Goal: Task Accomplishment & Management: Manage account settings

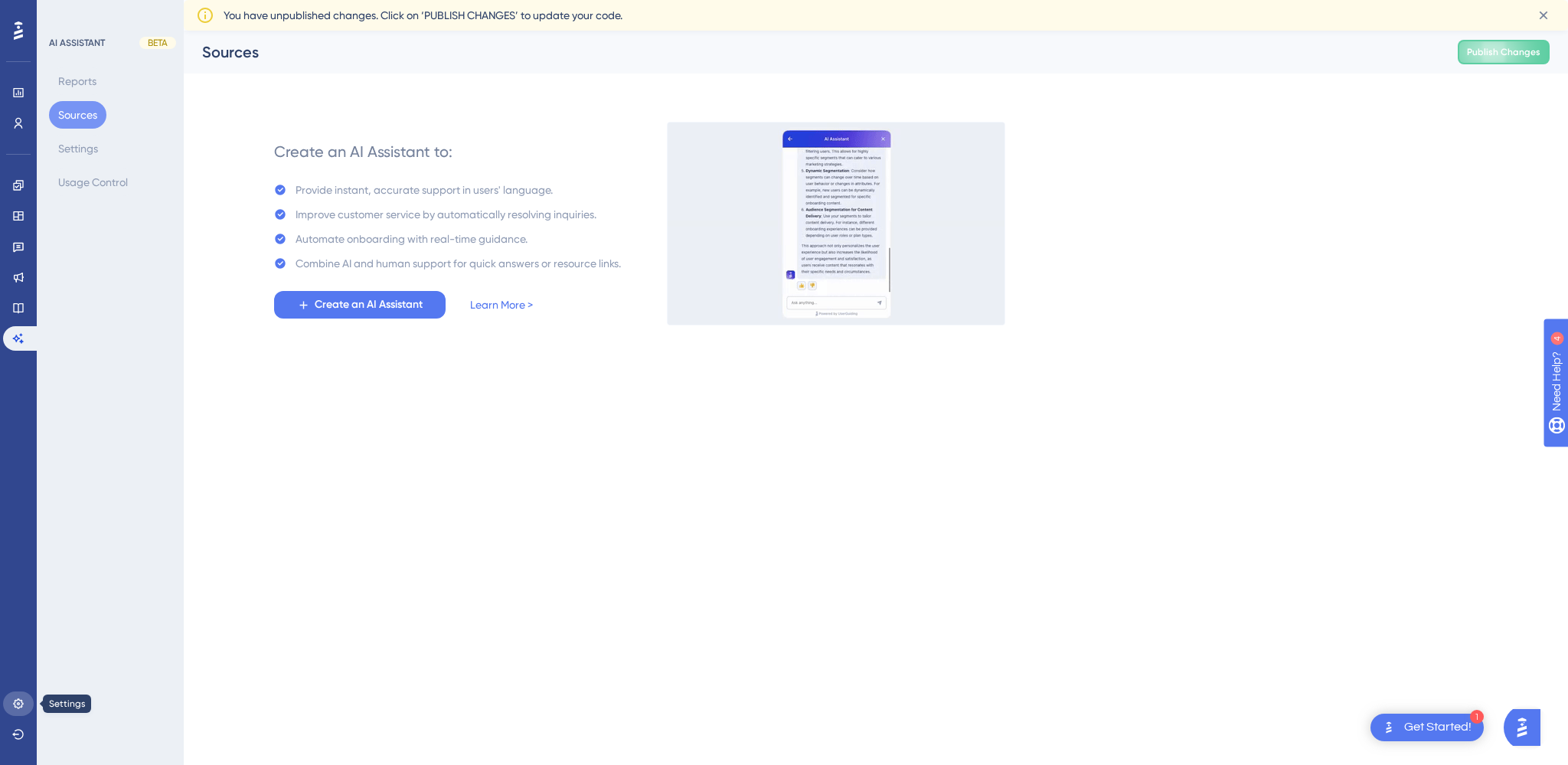
click at [17, 710] on link at bounding box center [19, 703] width 31 height 25
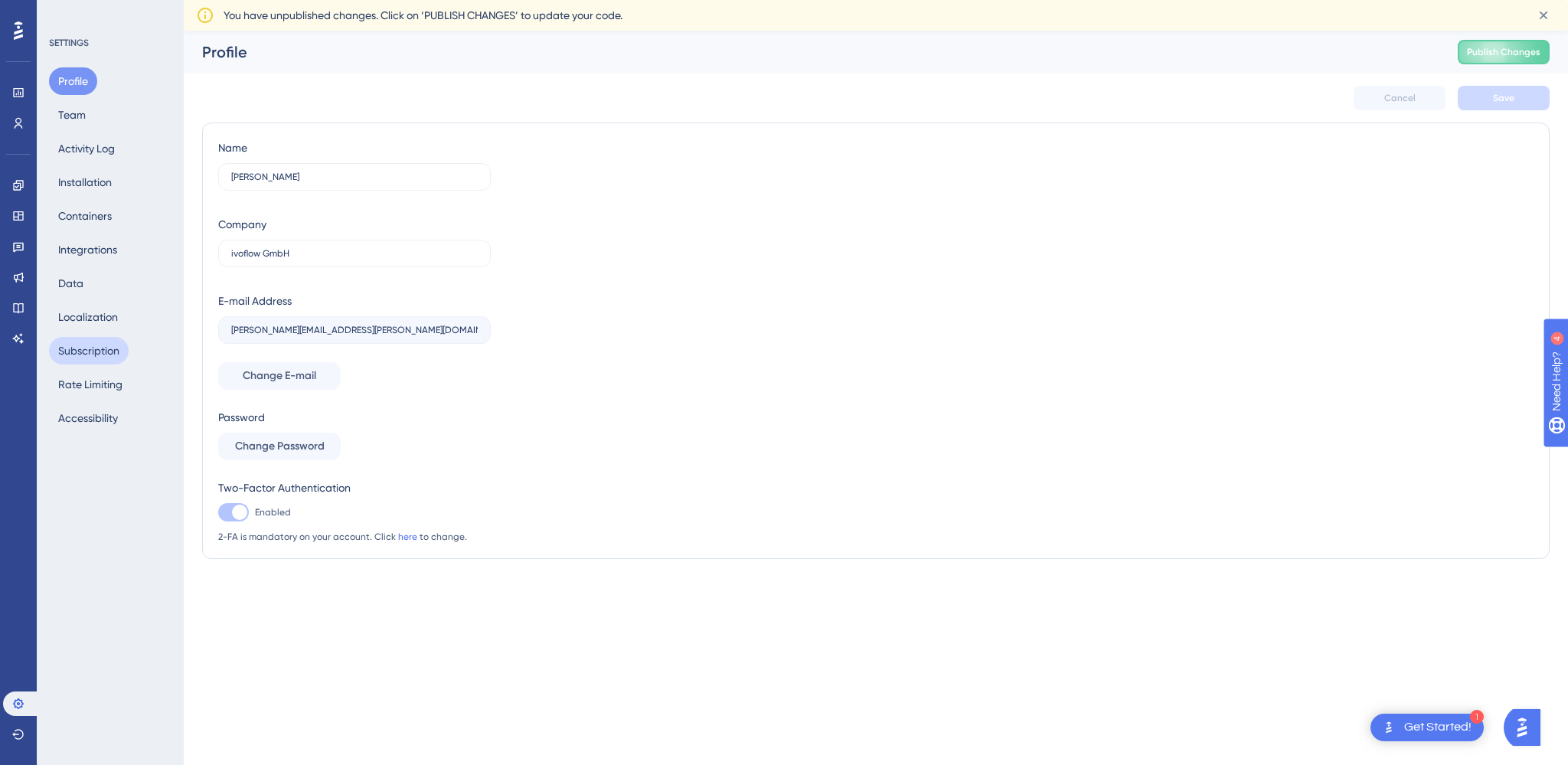
click at [104, 354] on button "Subscription" at bounding box center [88, 351] width 80 height 27
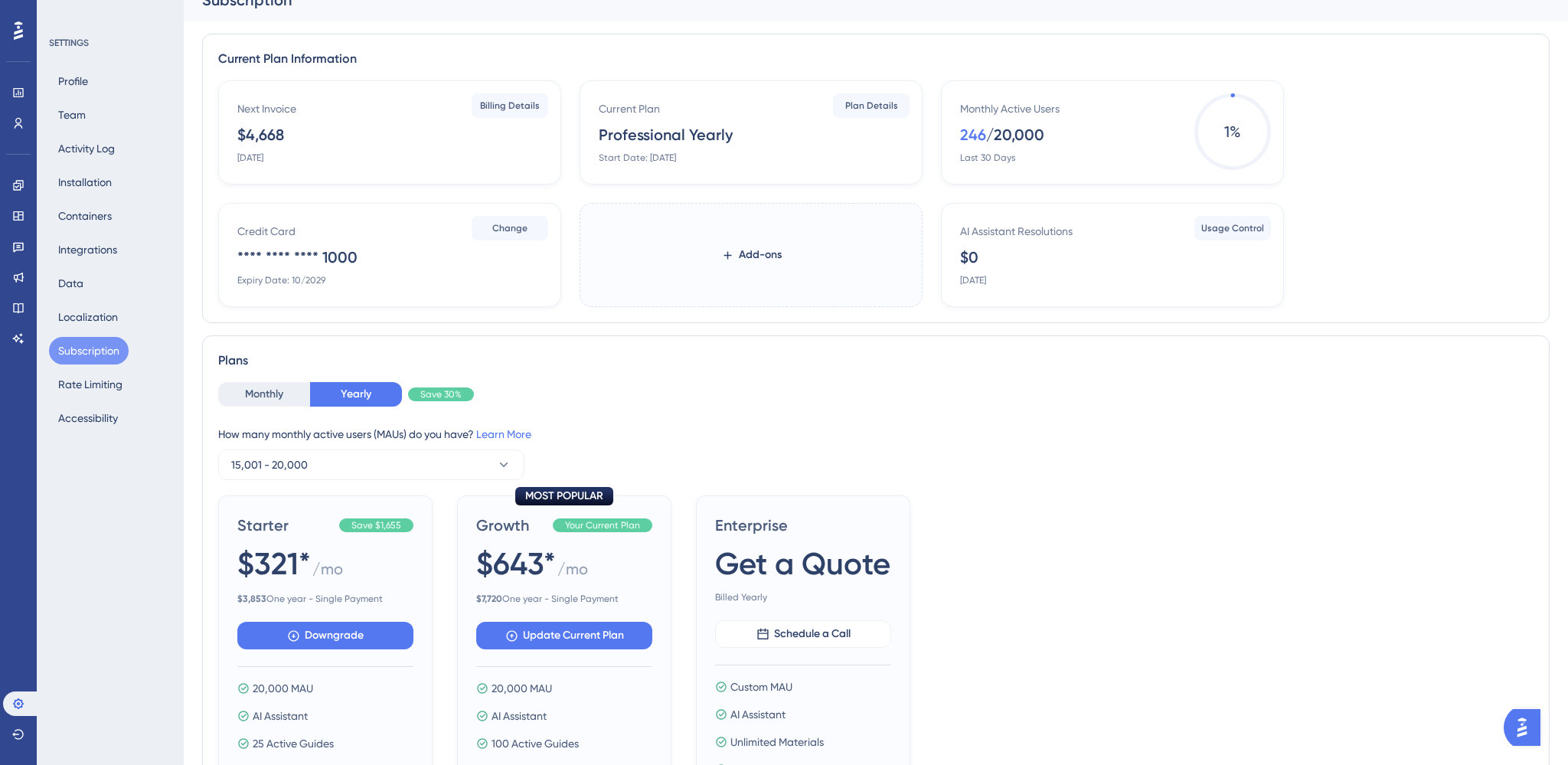
scroll to position [26, 0]
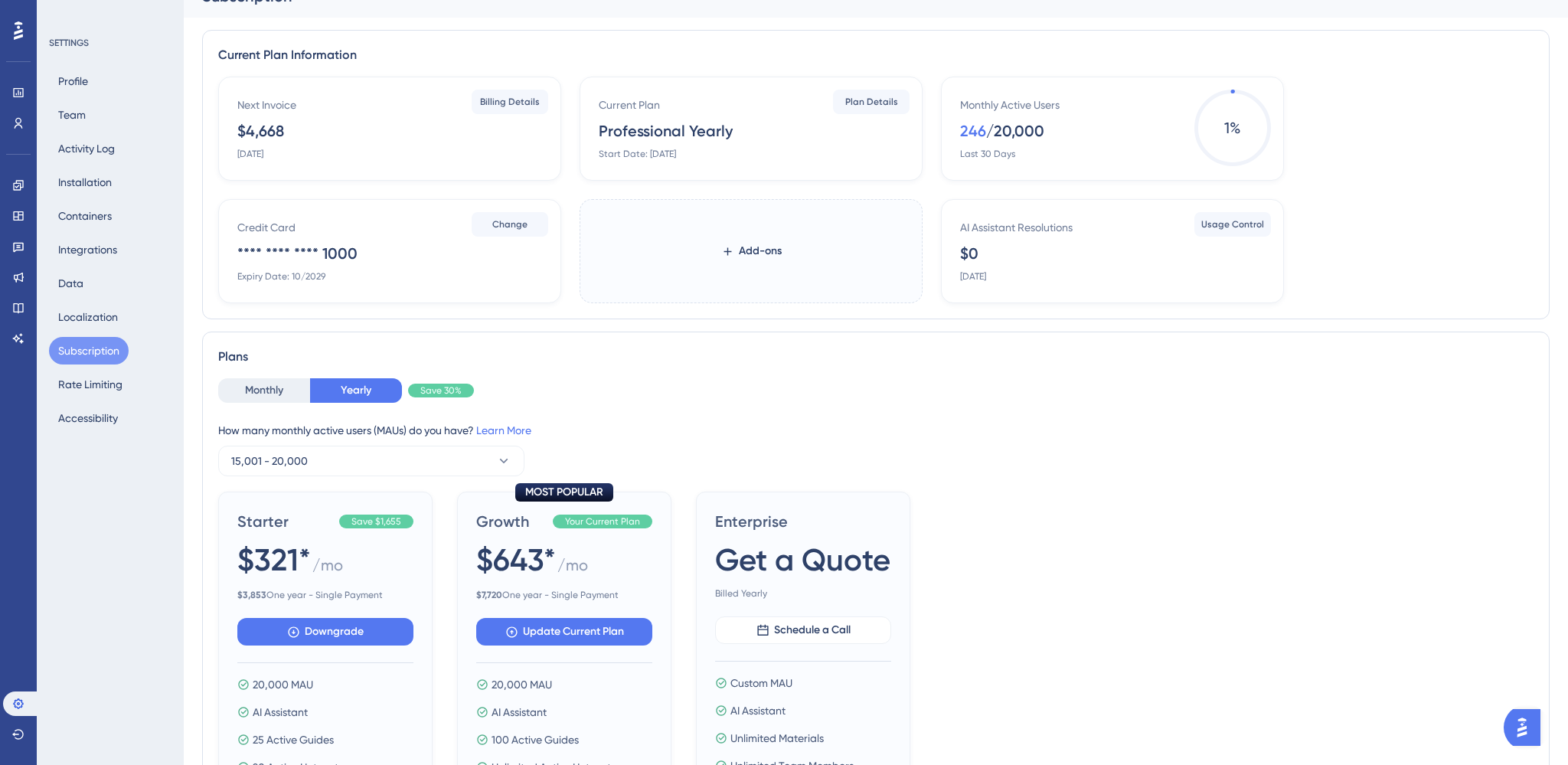
drag, startPoint x: 281, startPoint y: 130, endPoint x: 235, endPoint y: 129, distance: 46.0
click at [235, 129] on div "Next Invoice $4,668 [DATE] Billing Details" at bounding box center [389, 129] width 343 height 104
click at [516, 107] on span "Billing Details" at bounding box center [510, 102] width 60 height 12
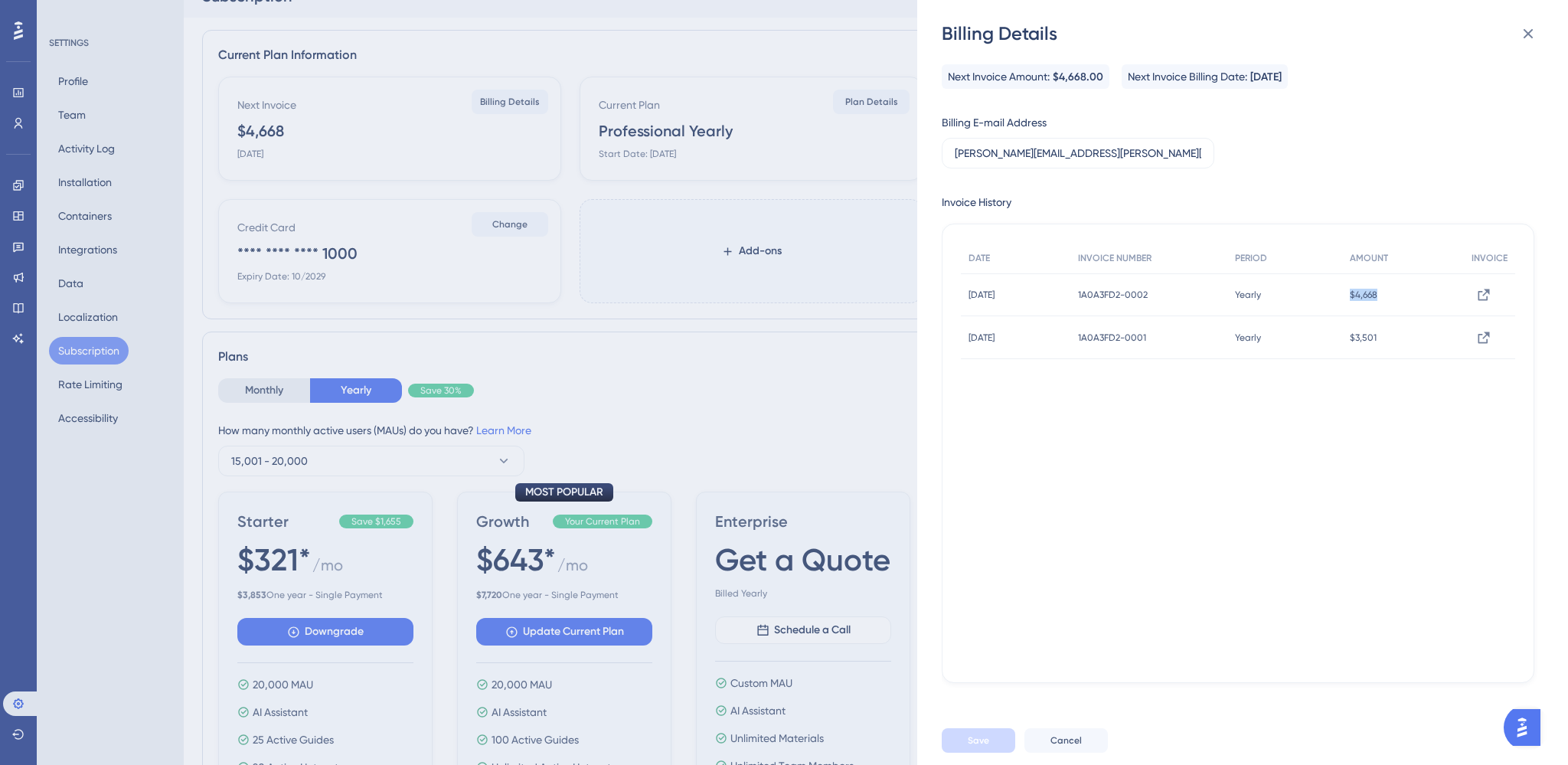
drag, startPoint x: 1359, startPoint y: 288, endPoint x: 1389, endPoint y: 288, distance: 30.0
click at [1389, 288] on div "$4,668 $4,668" at bounding box center [1403, 295] width 121 height 43
copy span "$4,668"
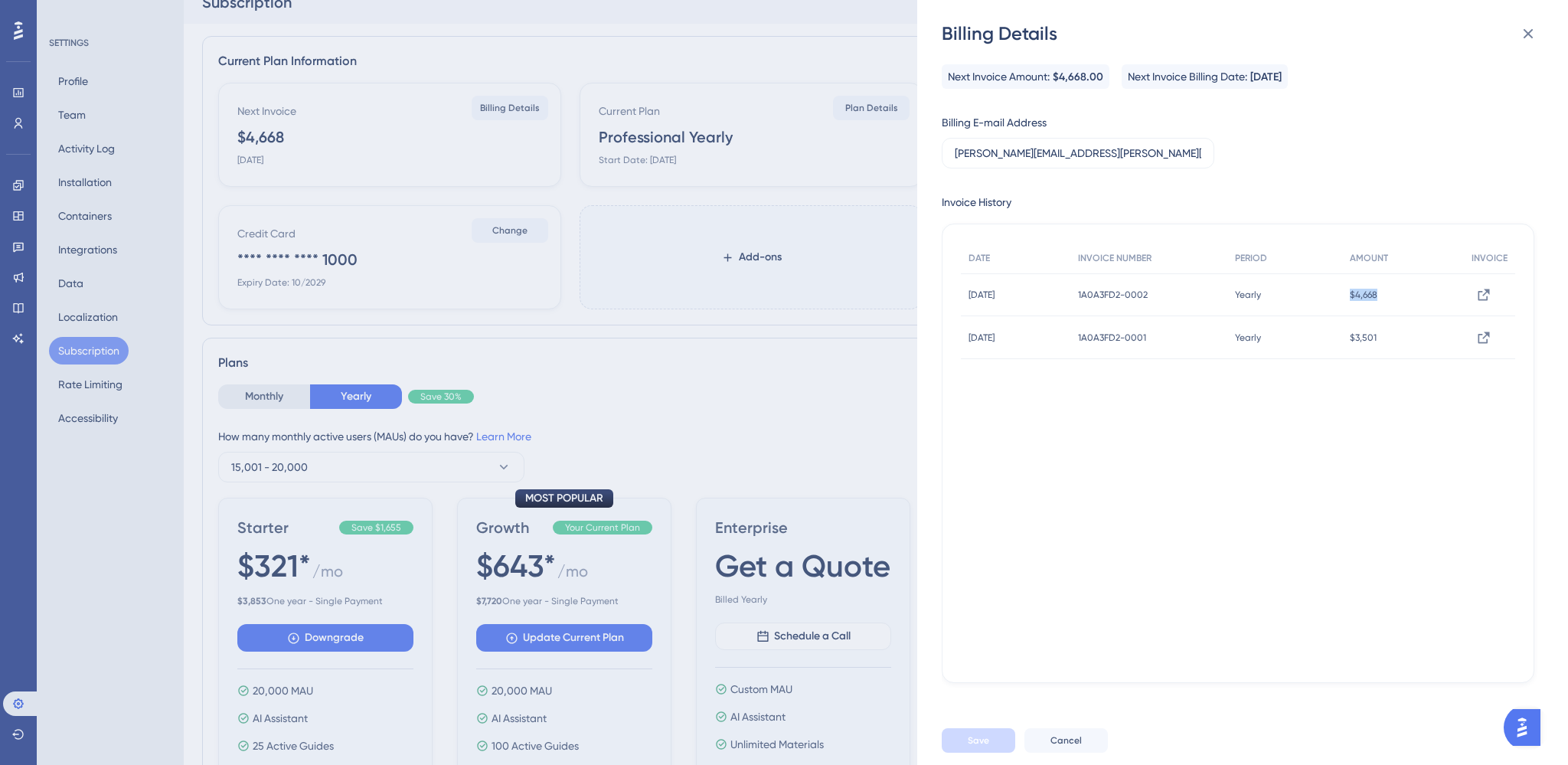
scroll to position [15, 0]
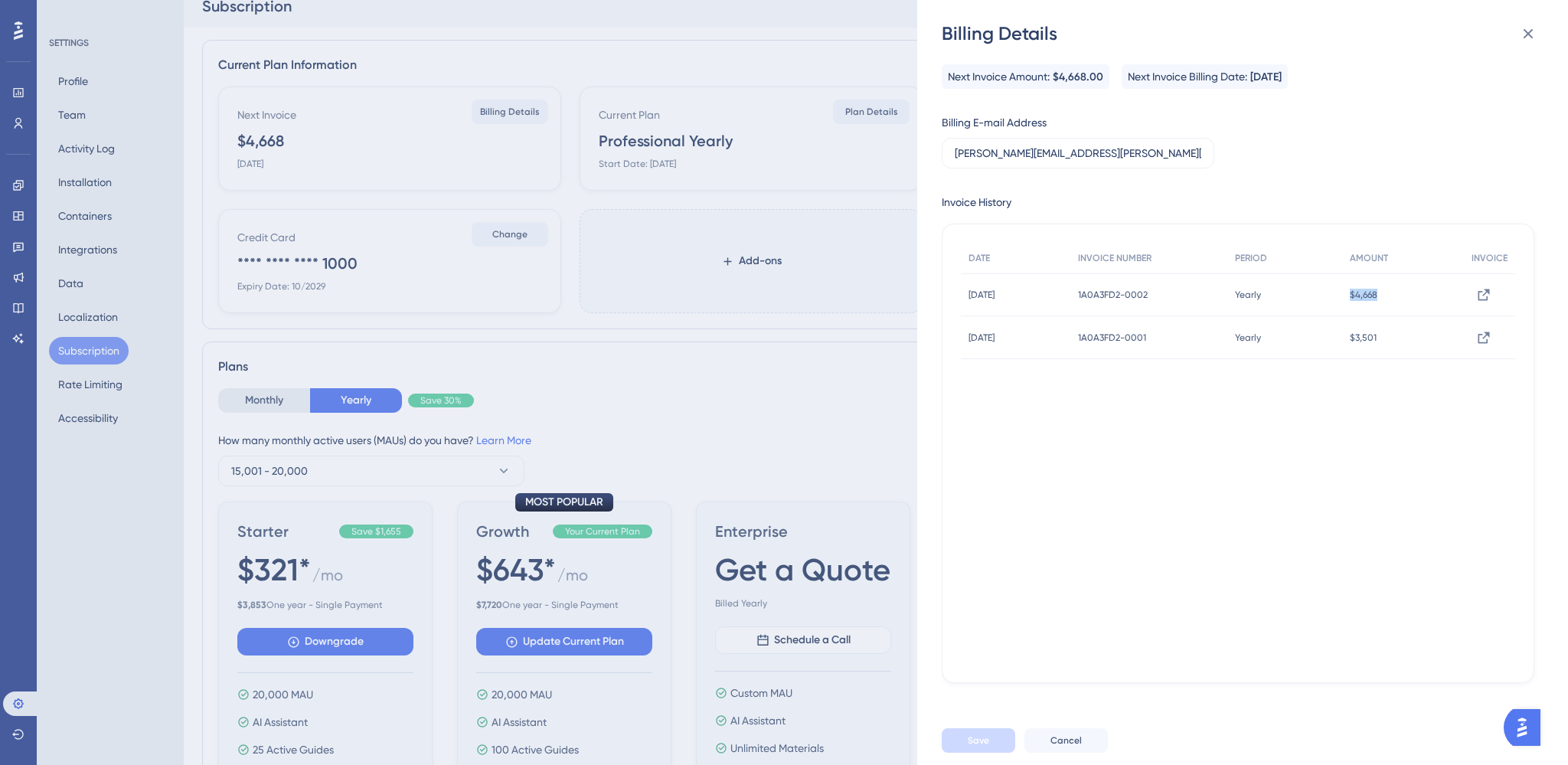
copy span "$4,668"
drag, startPoint x: 1521, startPoint y: 23, endPoint x: 1527, endPoint y: 38, distance: 16.2
click at [1521, 25] on button at bounding box center [1529, 33] width 31 height 31
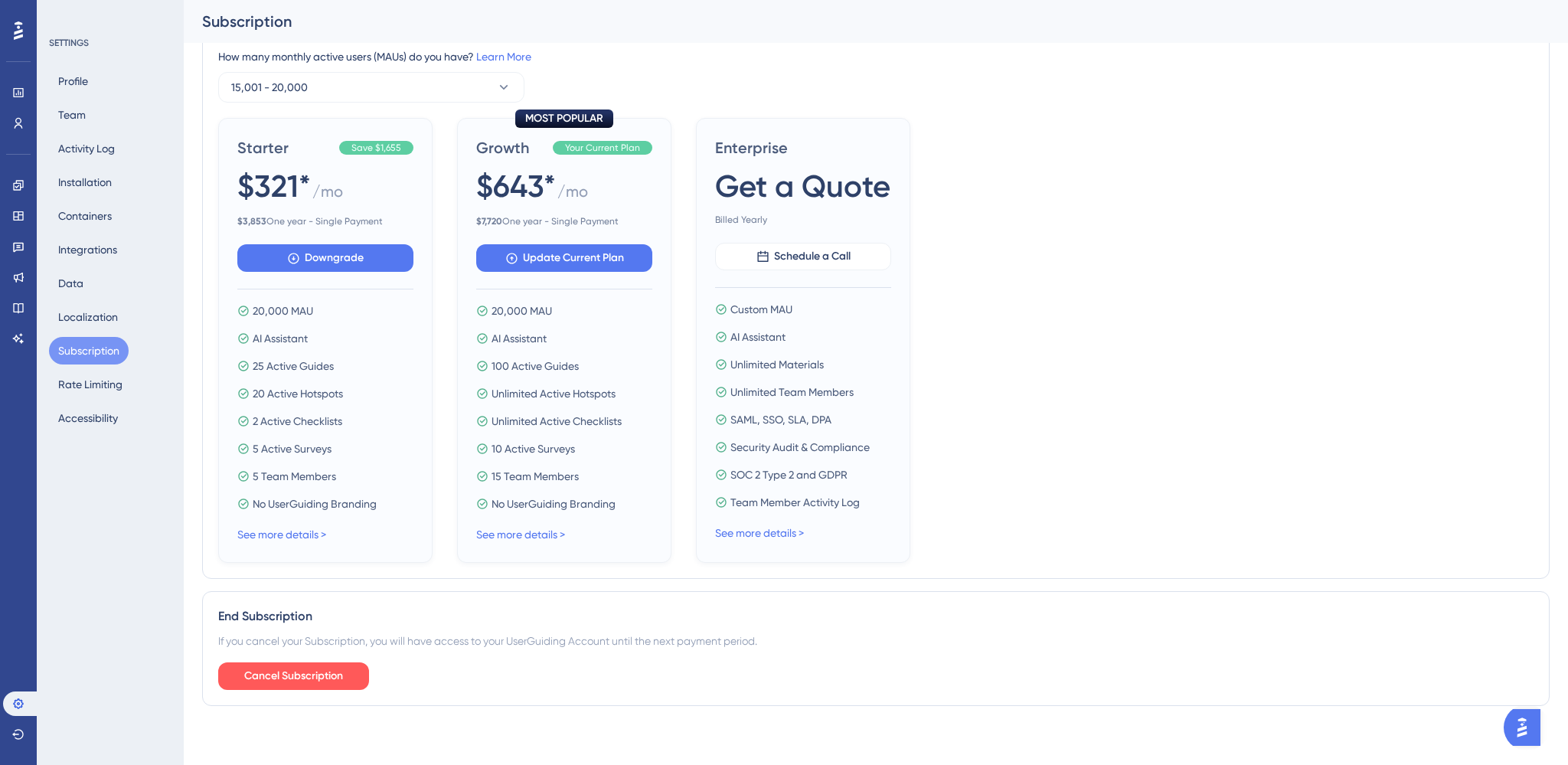
scroll to position [413, 0]
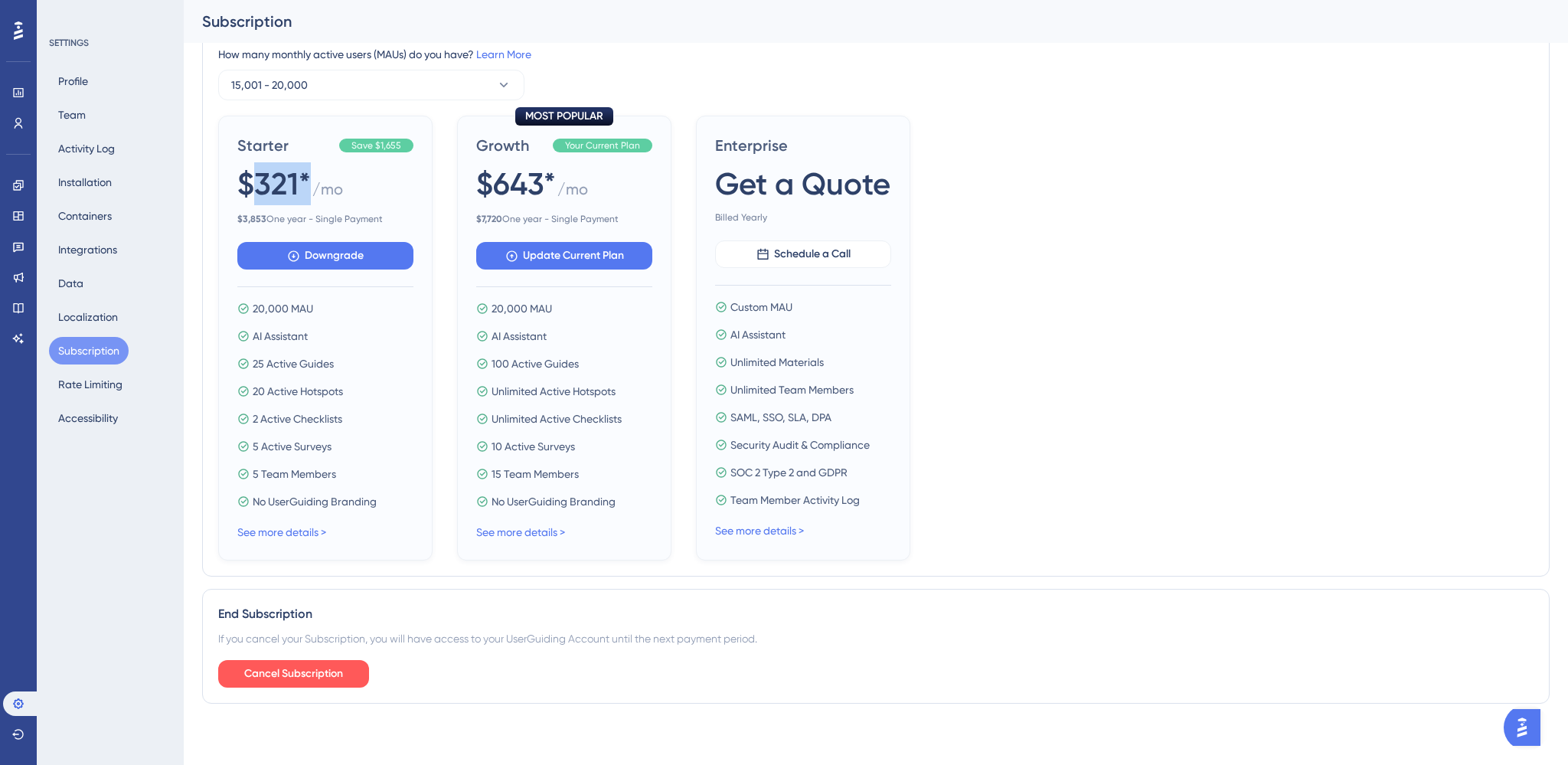
drag, startPoint x: 259, startPoint y: 179, endPoint x: 305, endPoint y: 179, distance: 46.0
click at [305, 179] on span "$321*" at bounding box center [274, 184] width 74 height 43
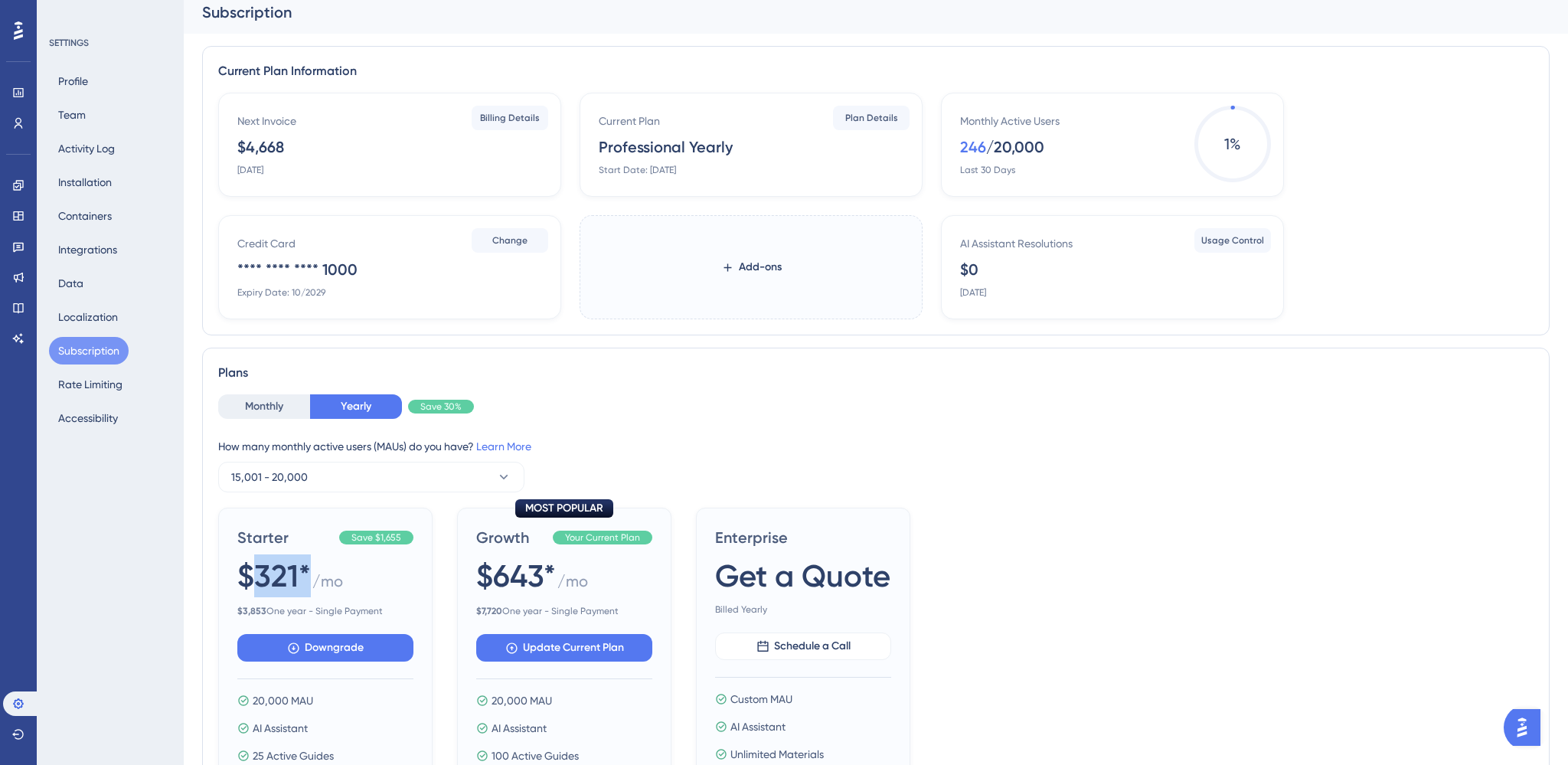
scroll to position [11, 0]
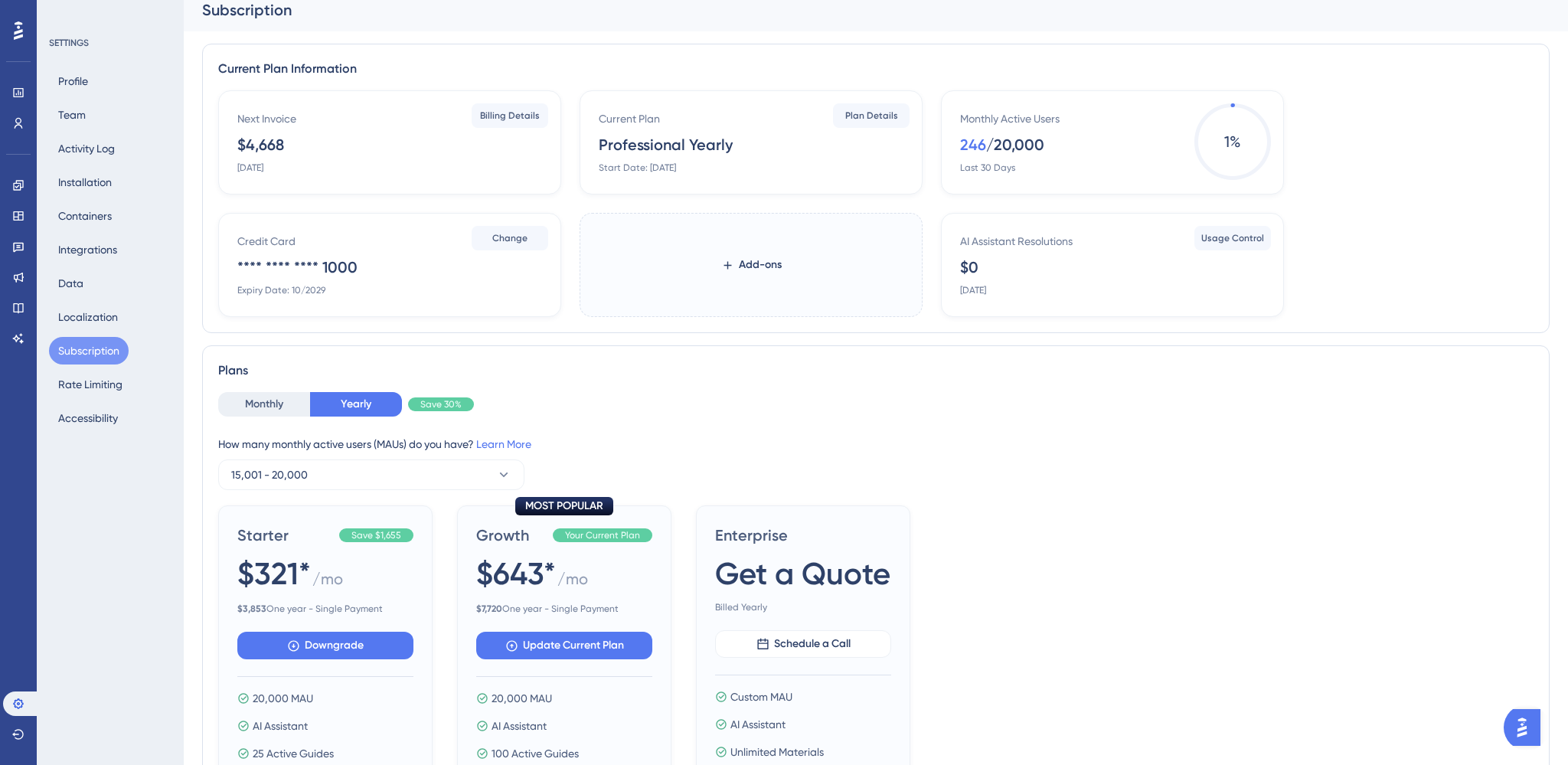
click at [990, 470] on div "How many monthly active users ([PERSON_NAME]) do you have? Learn More 15,001 - …" at bounding box center [876, 462] width 1316 height 55
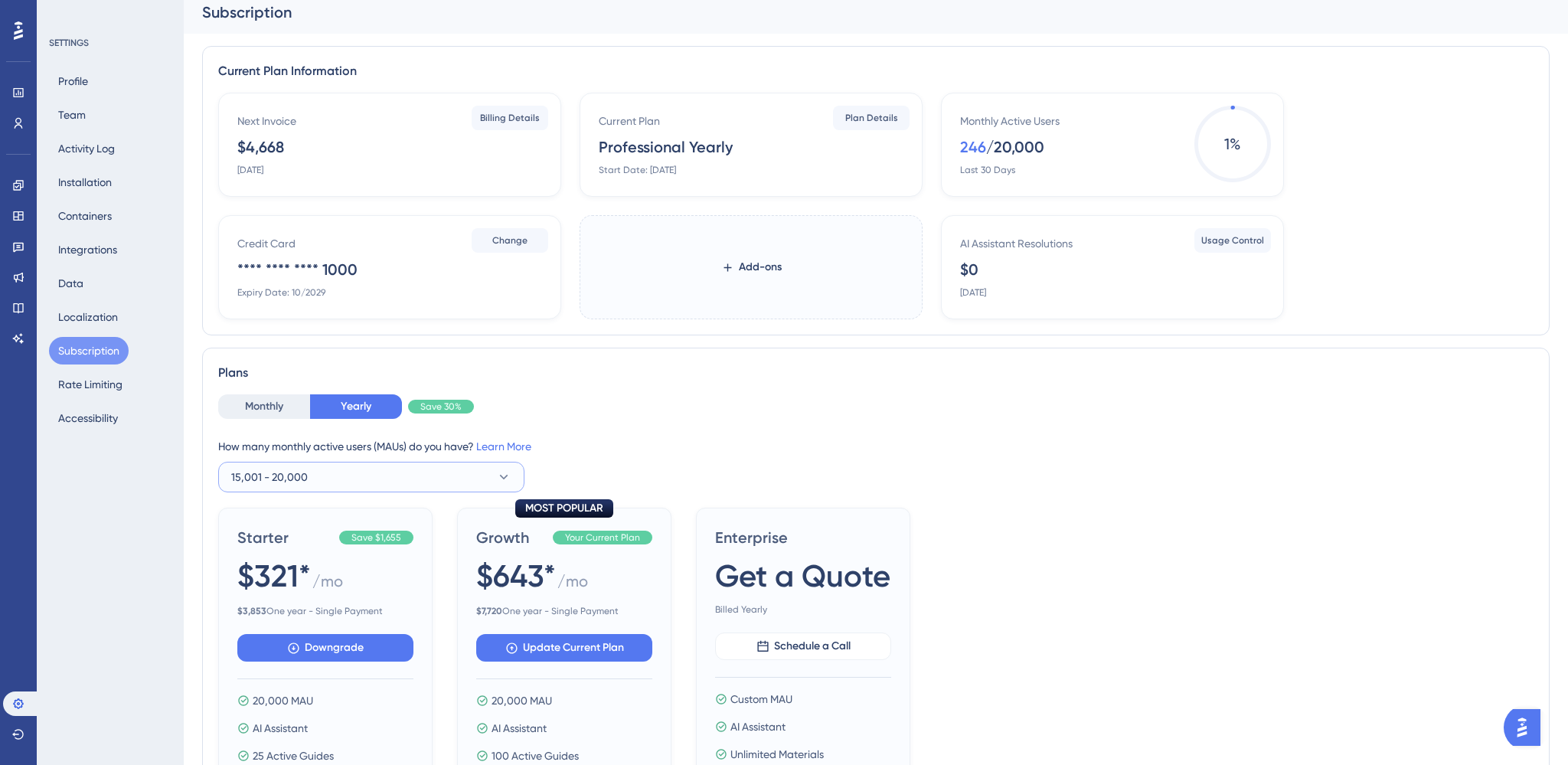
click at [447, 466] on button "15,001 - 20,000" at bounding box center [371, 477] width 306 height 31
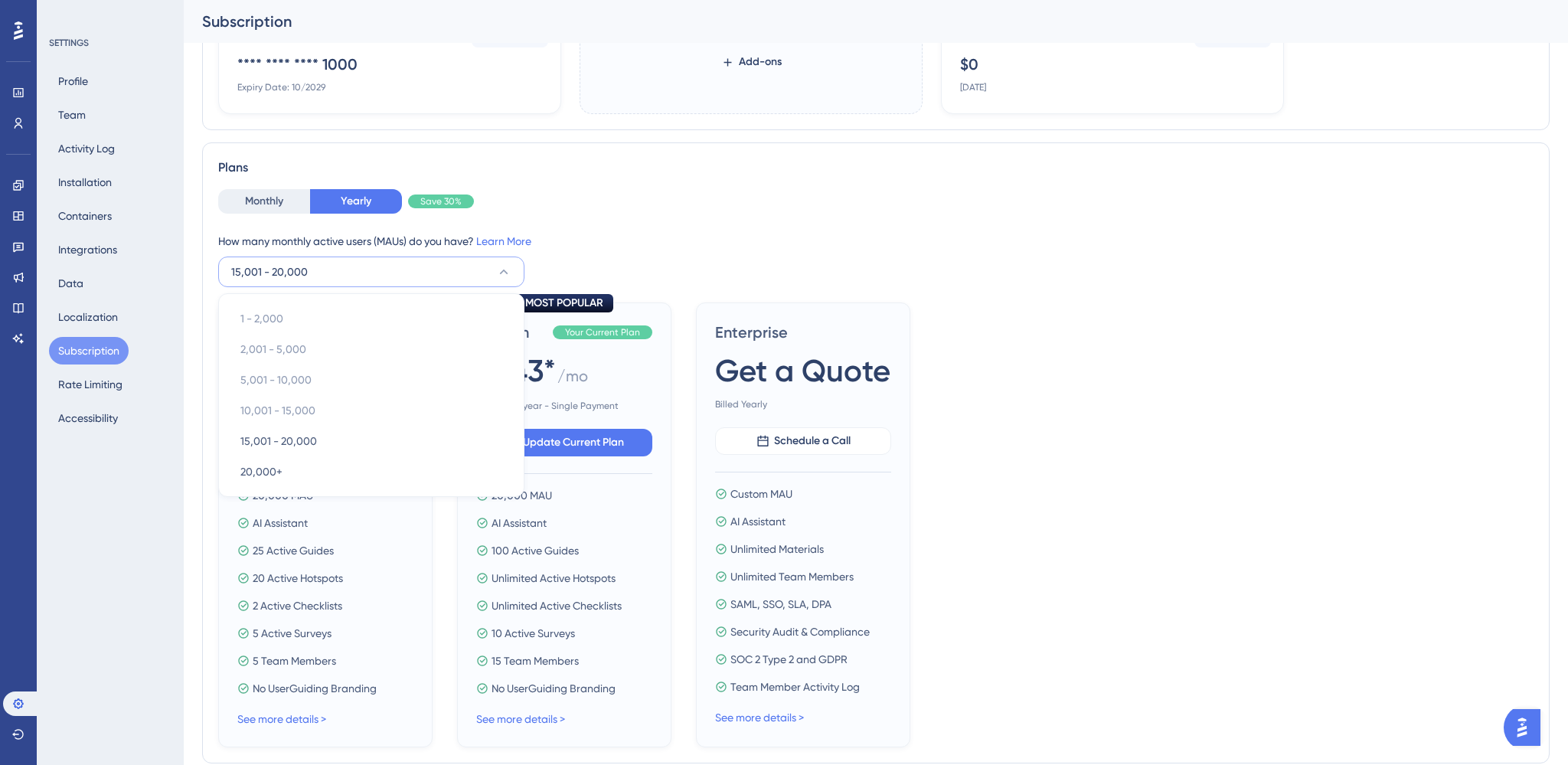
scroll to position [228, 0]
click at [1151, 273] on div "How many monthly active users ([PERSON_NAME]) do you have? Learn More 15,001 - …" at bounding box center [876, 258] width 1316 height 55
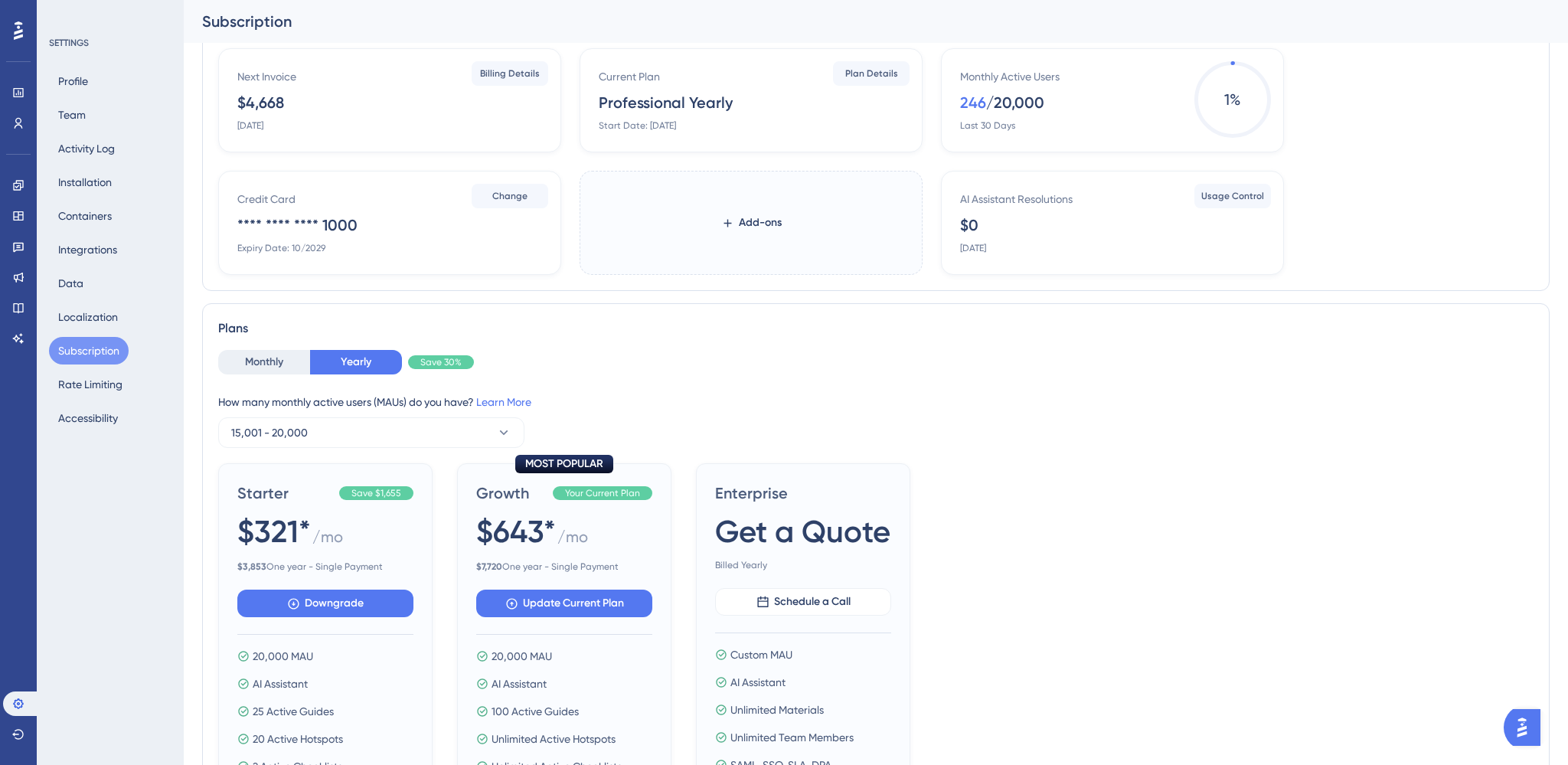
scroll to position [45, 0]
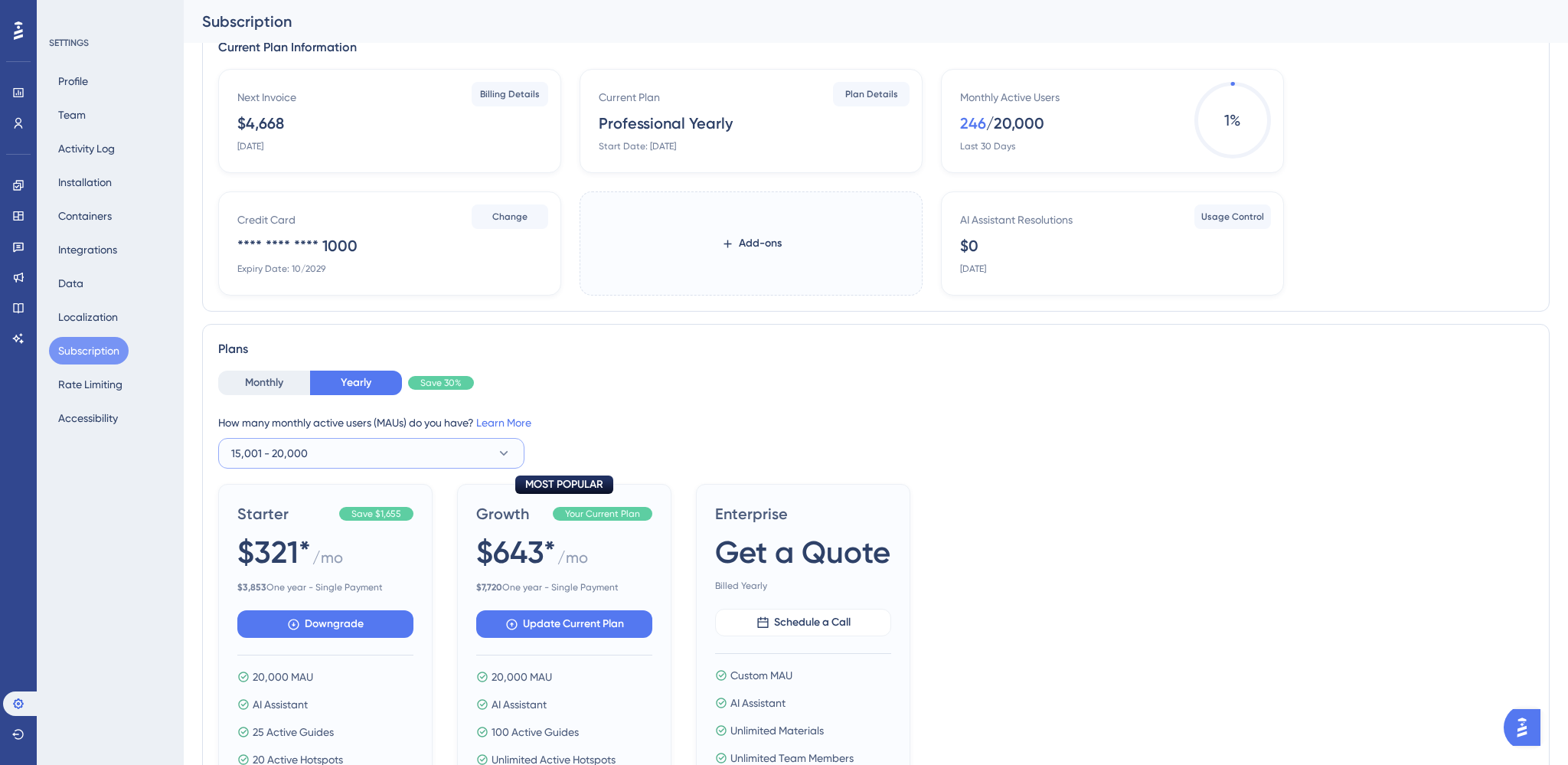
click at [309, 452] on button "15,001 - 20,000" at bounding box center [371, 454] width 306 height 31
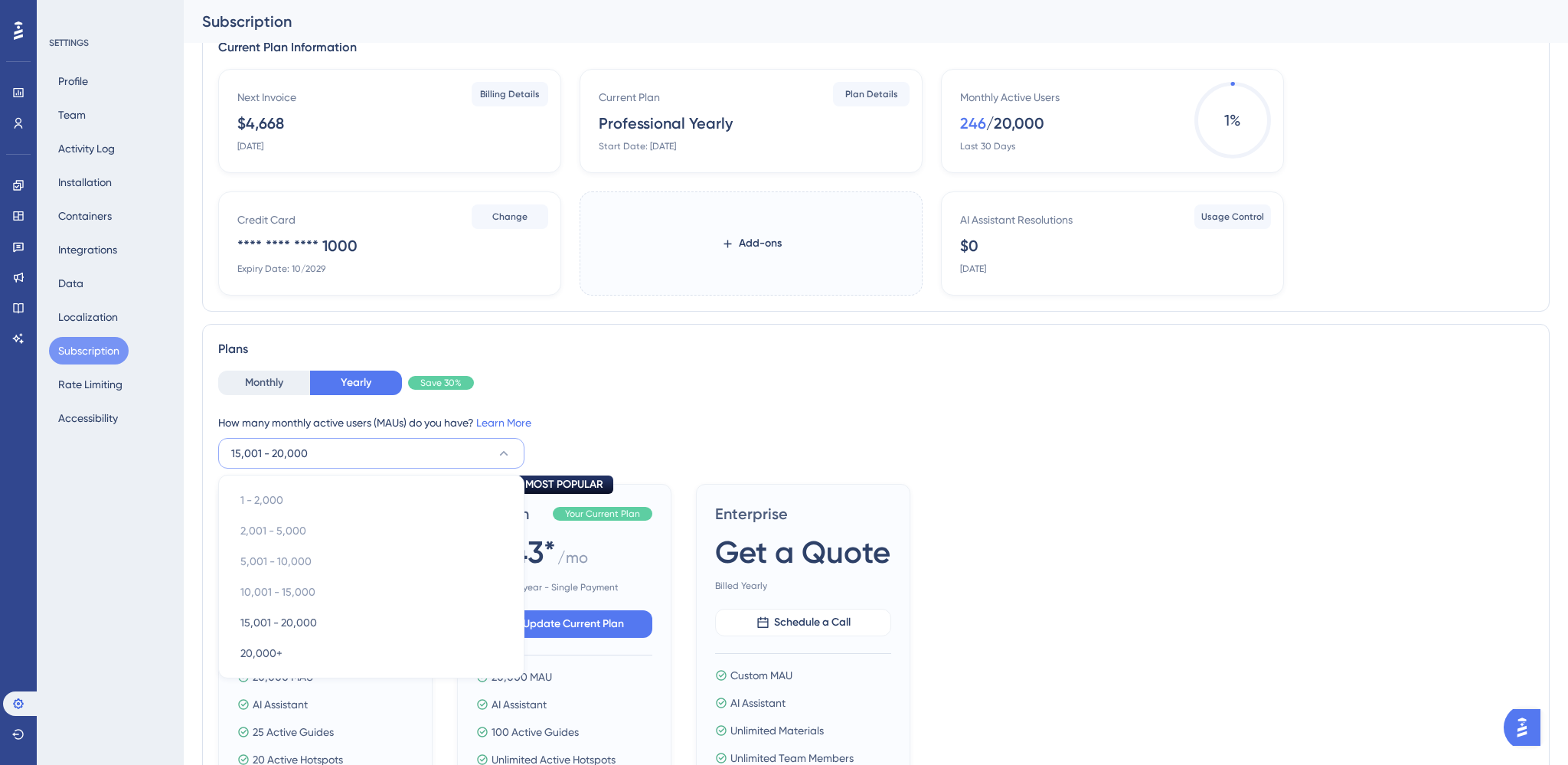
scroll to position [239, 0]
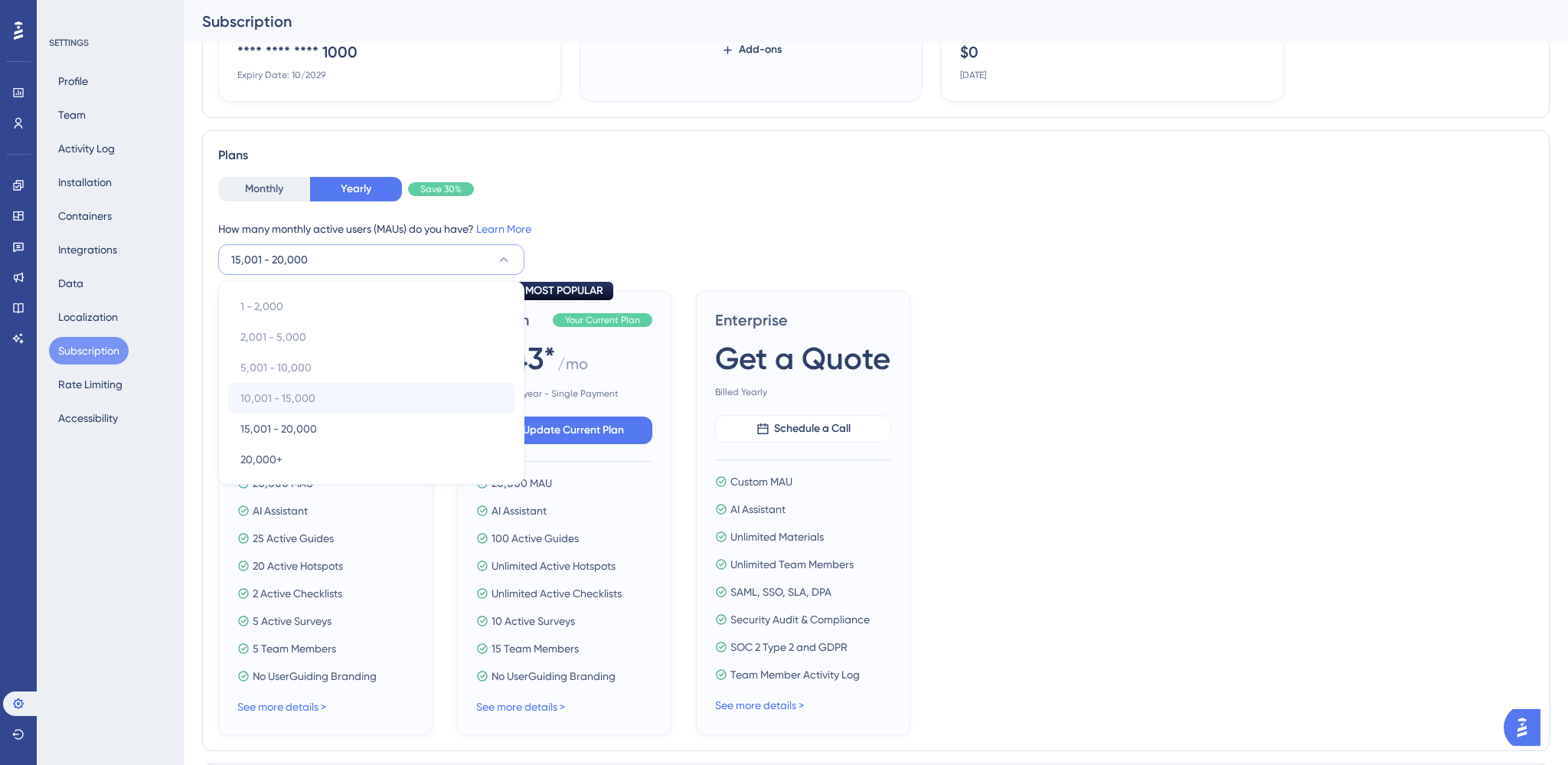
click at [289, 386] on div "10,001 - 15,000 10,001 - 15,000" at bounding box center [371, 399] width 262 height 31
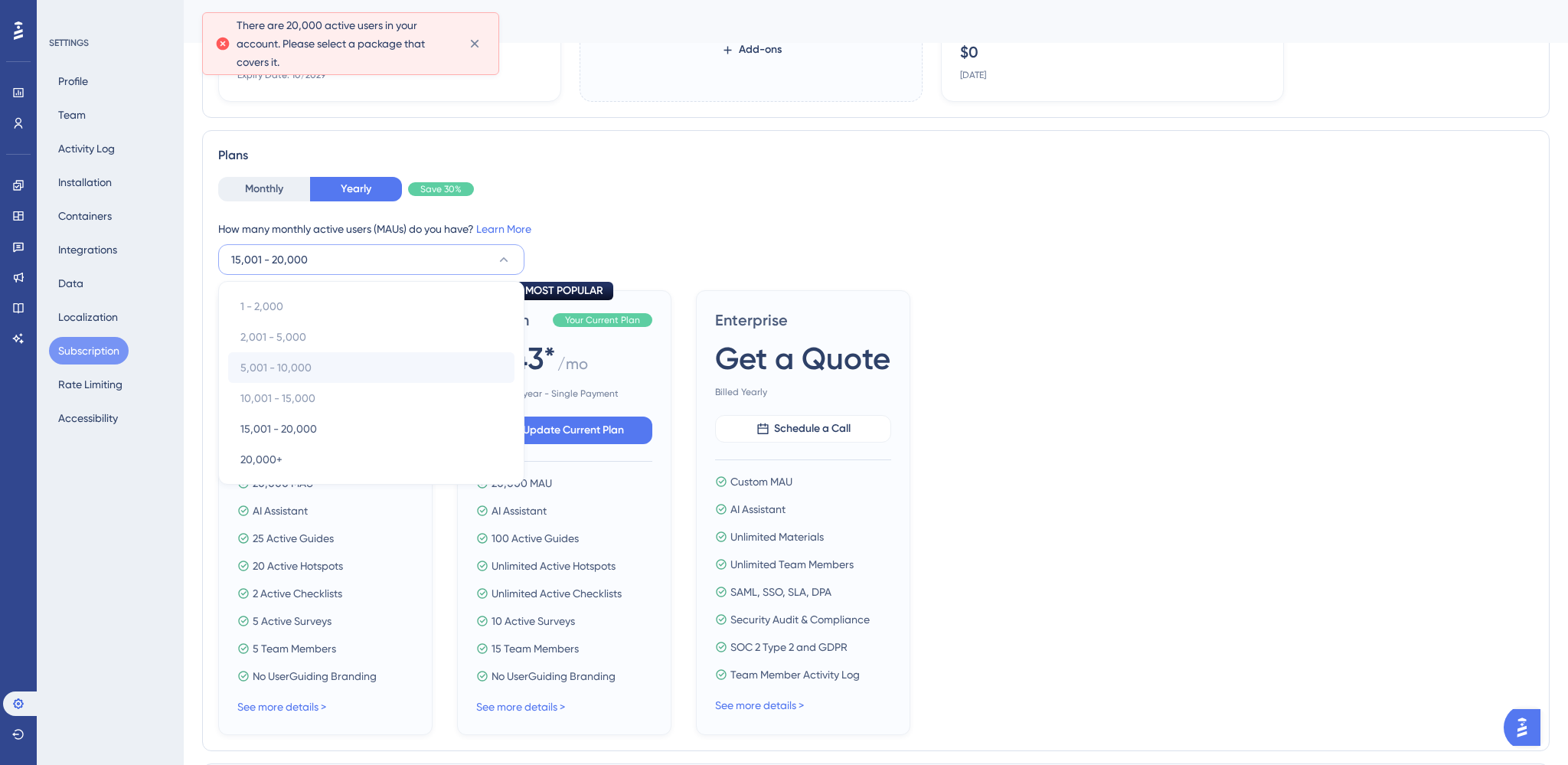
click at [300, 365] on span "5,001 - 10,000" at bounding box center [275, 367] width 71 height 18
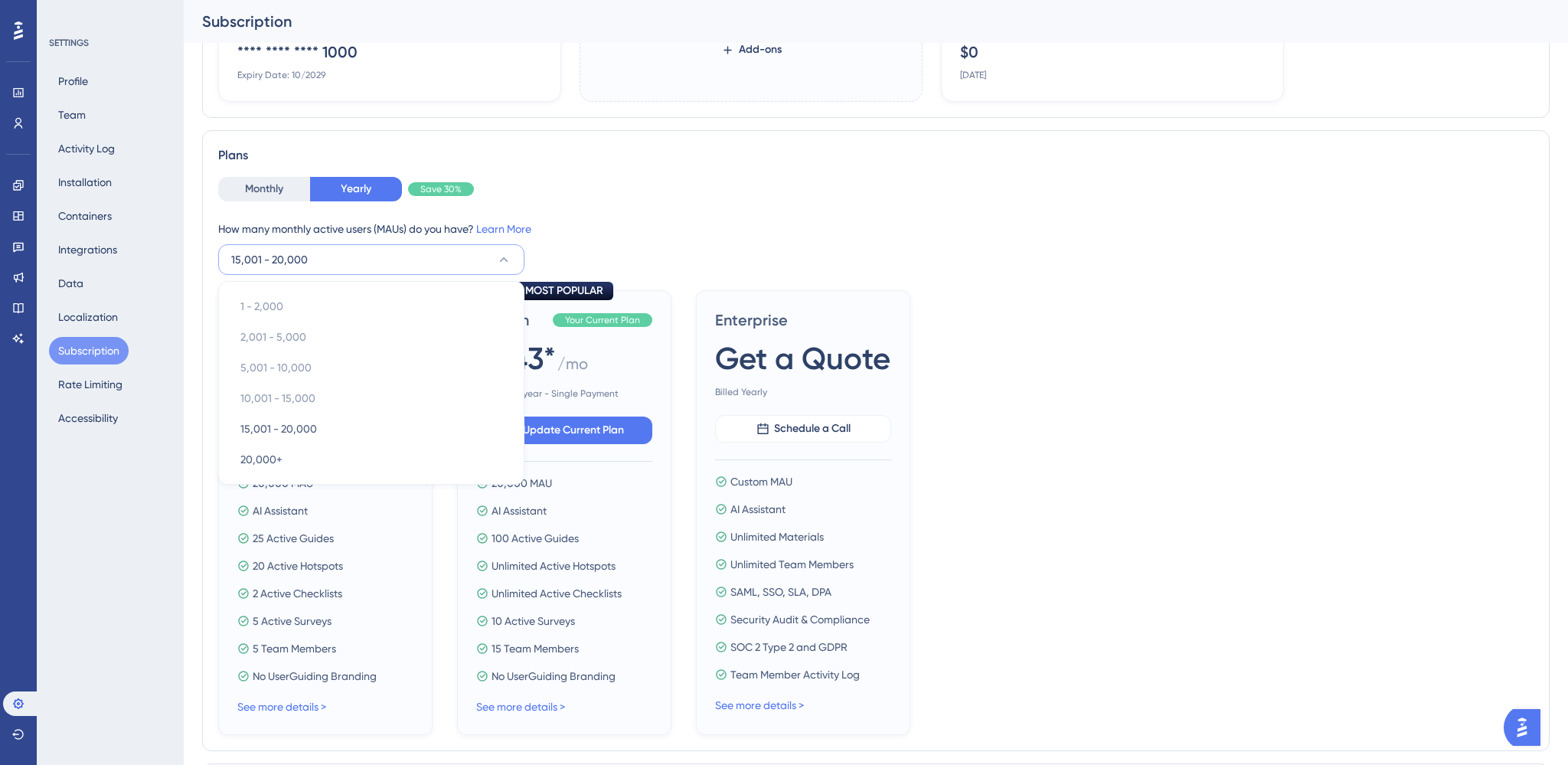
click at [0, 0] on div "Subscription" at bounding box center [0, 0] width 0 height 0
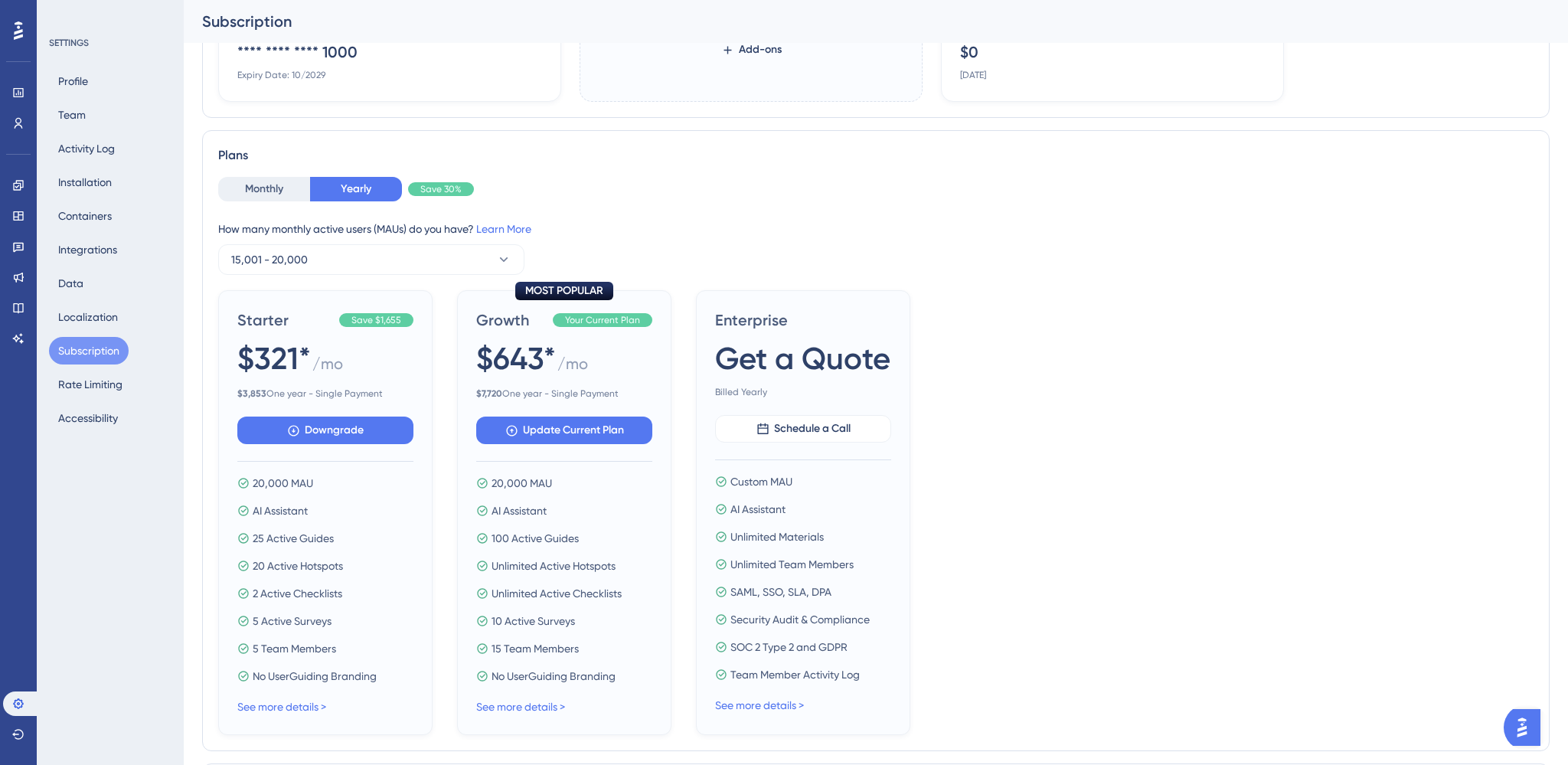
click at [1215, 291] on div "Starter Save $1,655 $321* / mo $ 3,853 One year - Single Payment Downgrade 20,0…" at bounding box center [876, 513] width 1316 height 445
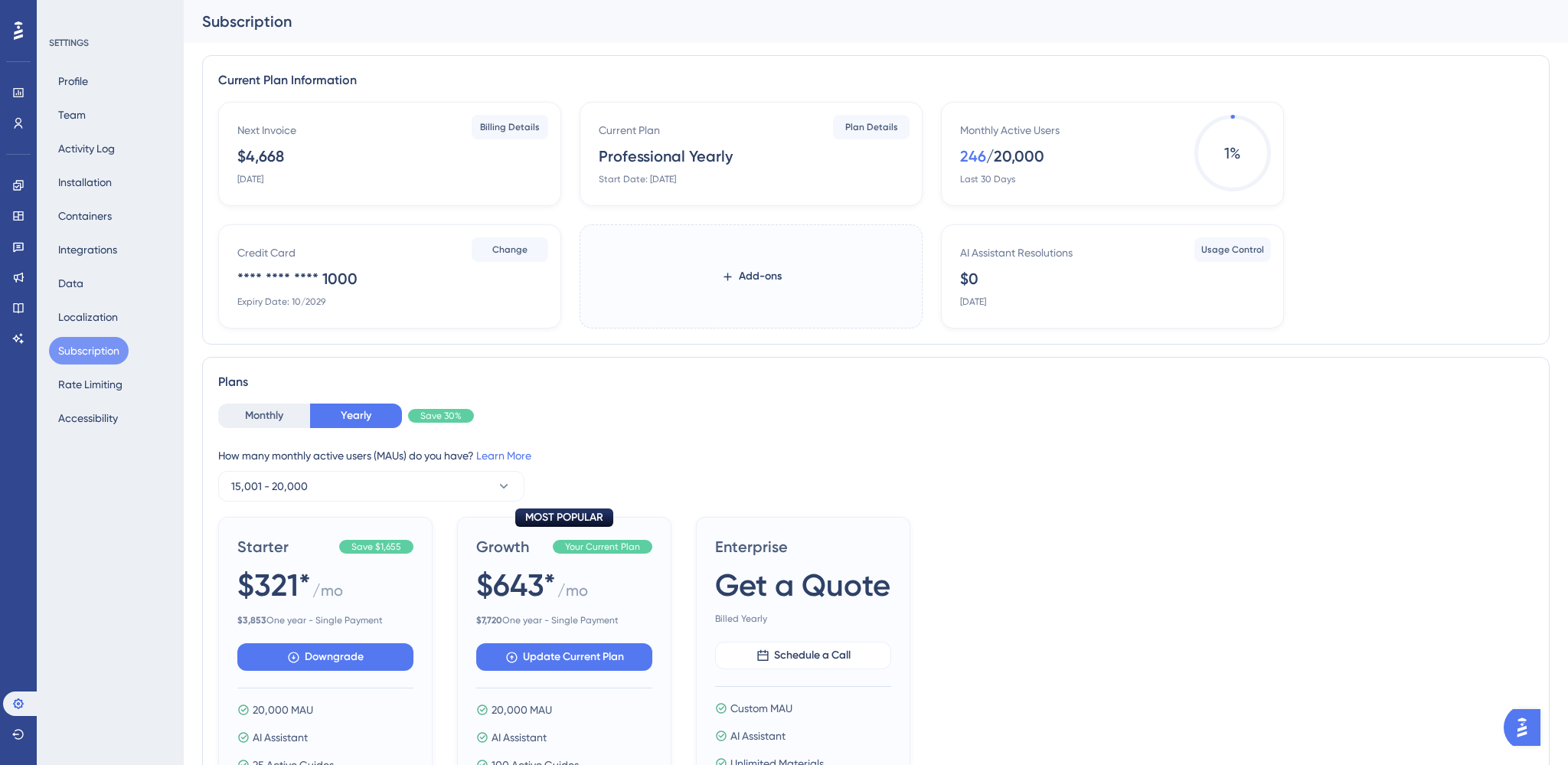
click at [990, 140] on div "Monthly Active Users 246 / 20,000 Last 30 Days" at bounding box center [1115, 152] width 311 height 64
drag, startPoint x: 985, startPoint y: 152, endPoint x: 1024, endPoint y: 156, distance: 39.2
click at [987, 152] on div "/ 20,000" at bounding box center [1015, 156] width 58 height 21
click at [87, 319] on button "Localization" at bounding box center [87, 317] width 78 height 27
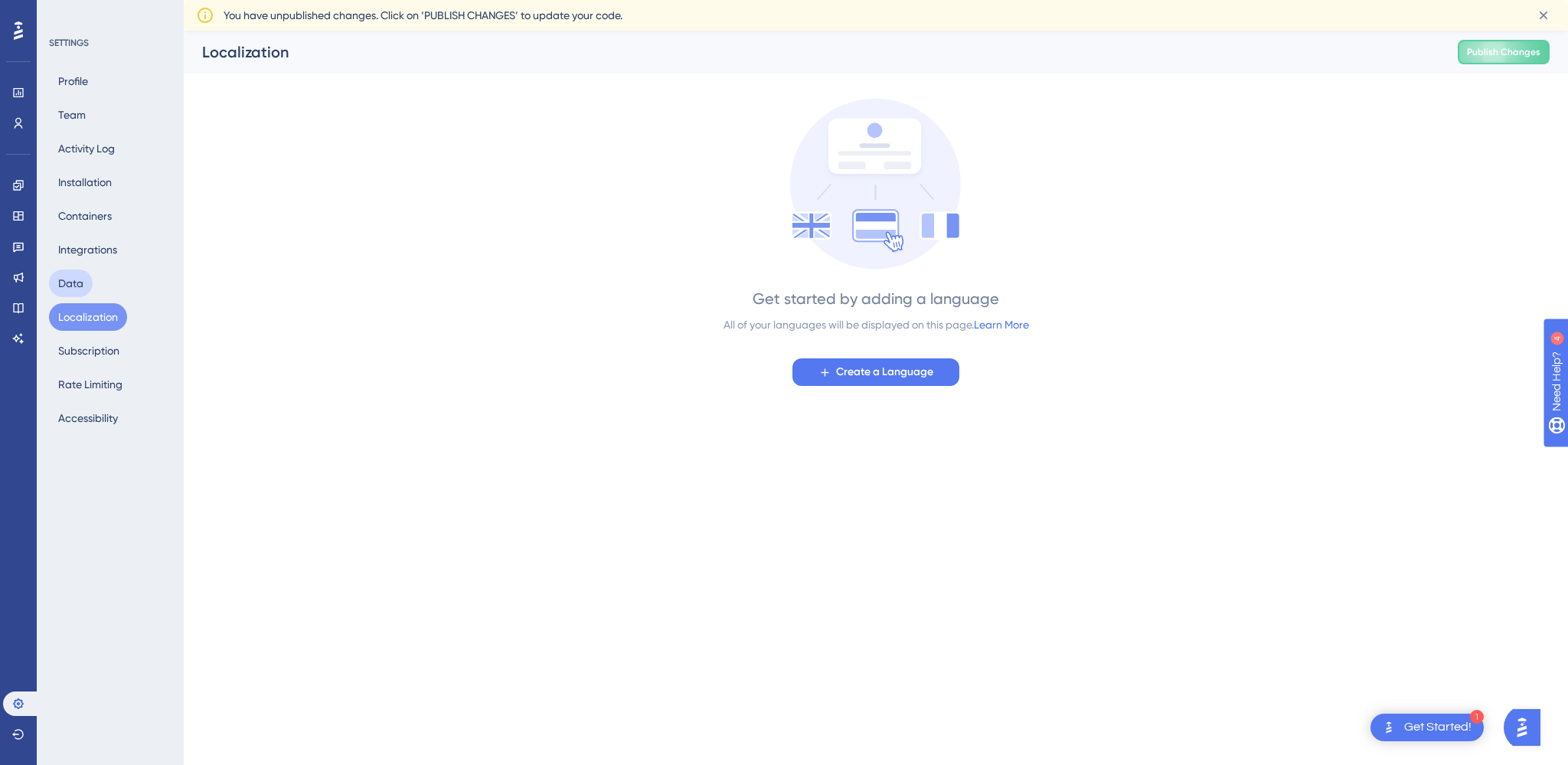
click at [84, 294] on button "Data" at bounding box center [70, 283] width 44 height 27
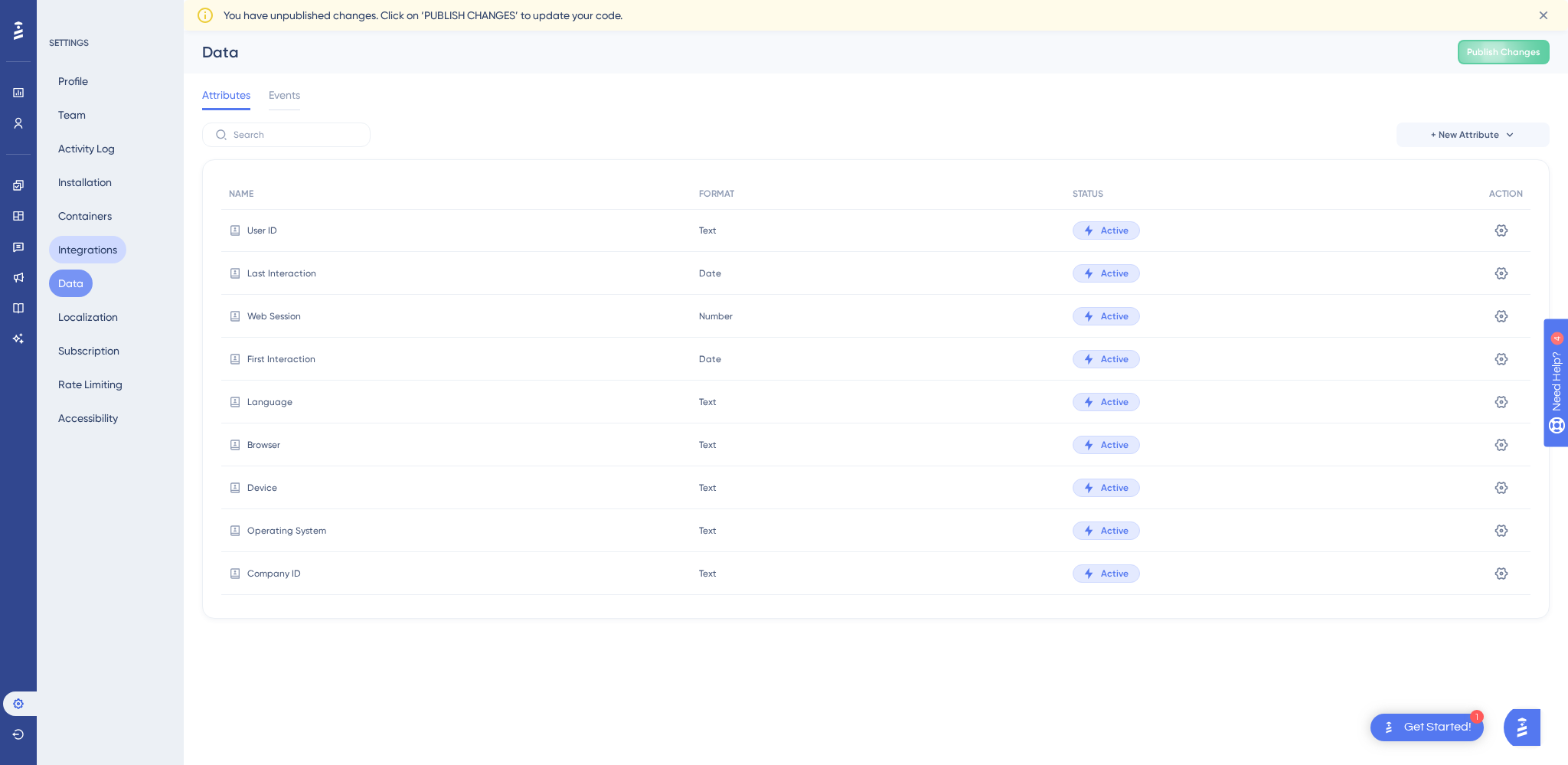
click at [85, 258] on button "Integrations" at bounding box center [87, 250] width 77 height 27
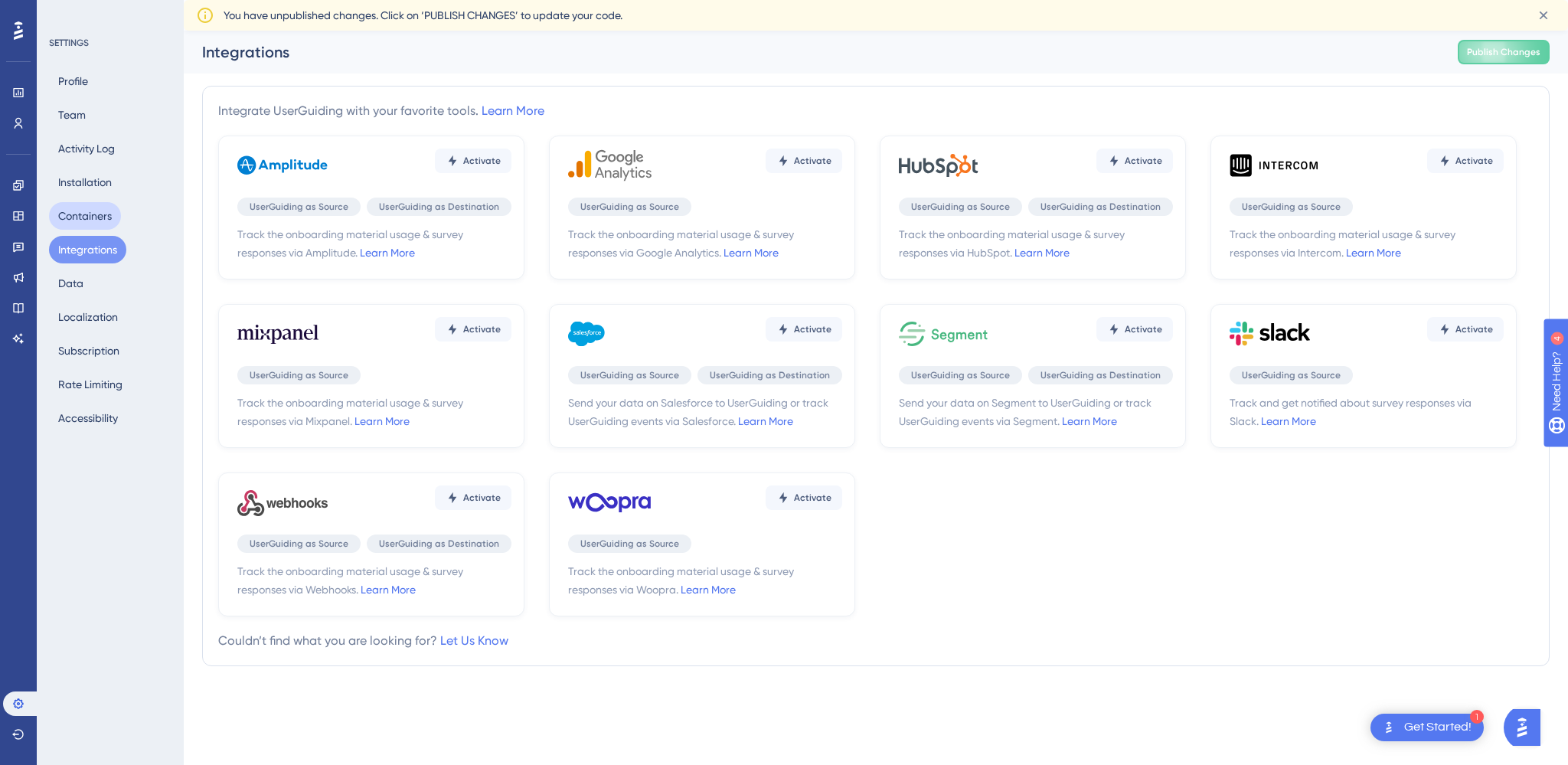
click at [85, 222] on button "Containers" at bounding box center [85, 216] width 72 height 27
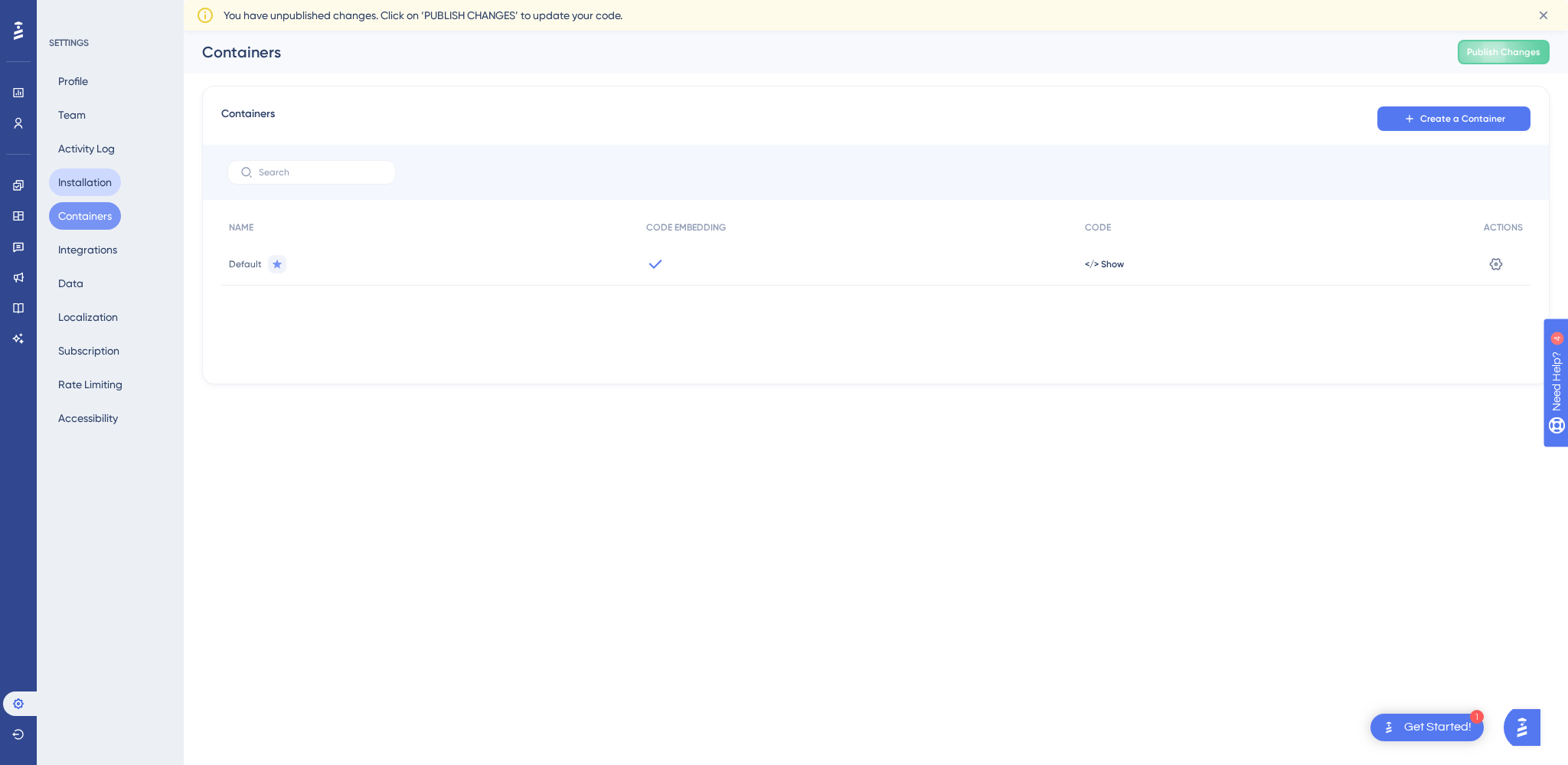
click at [98, 183] on button "Installation" at bounding box center [85, 182] width 72 height 27
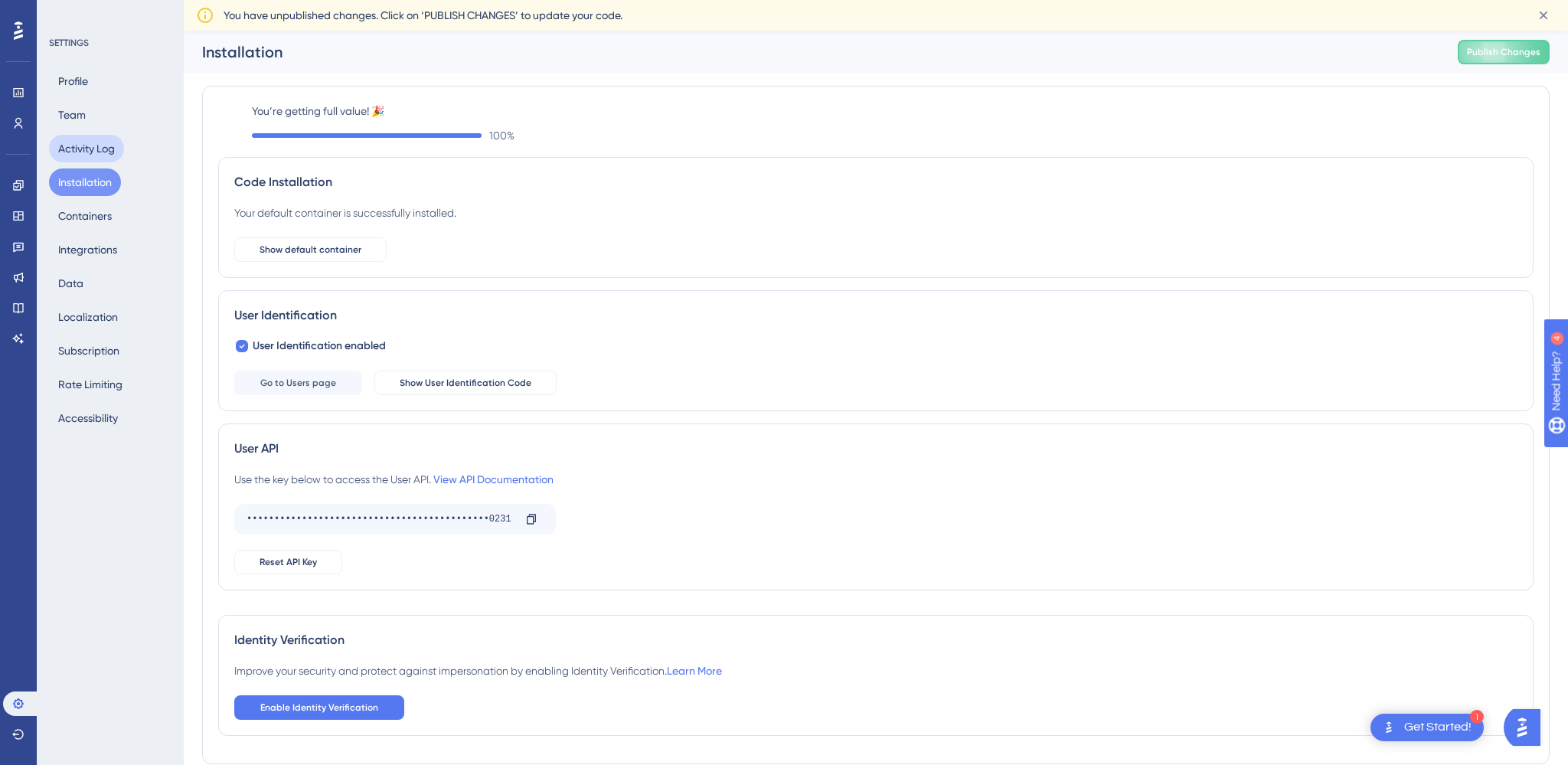
click at [97, 145] on button "Activity Log" at bounding box center [86, 149] width 75 height 27
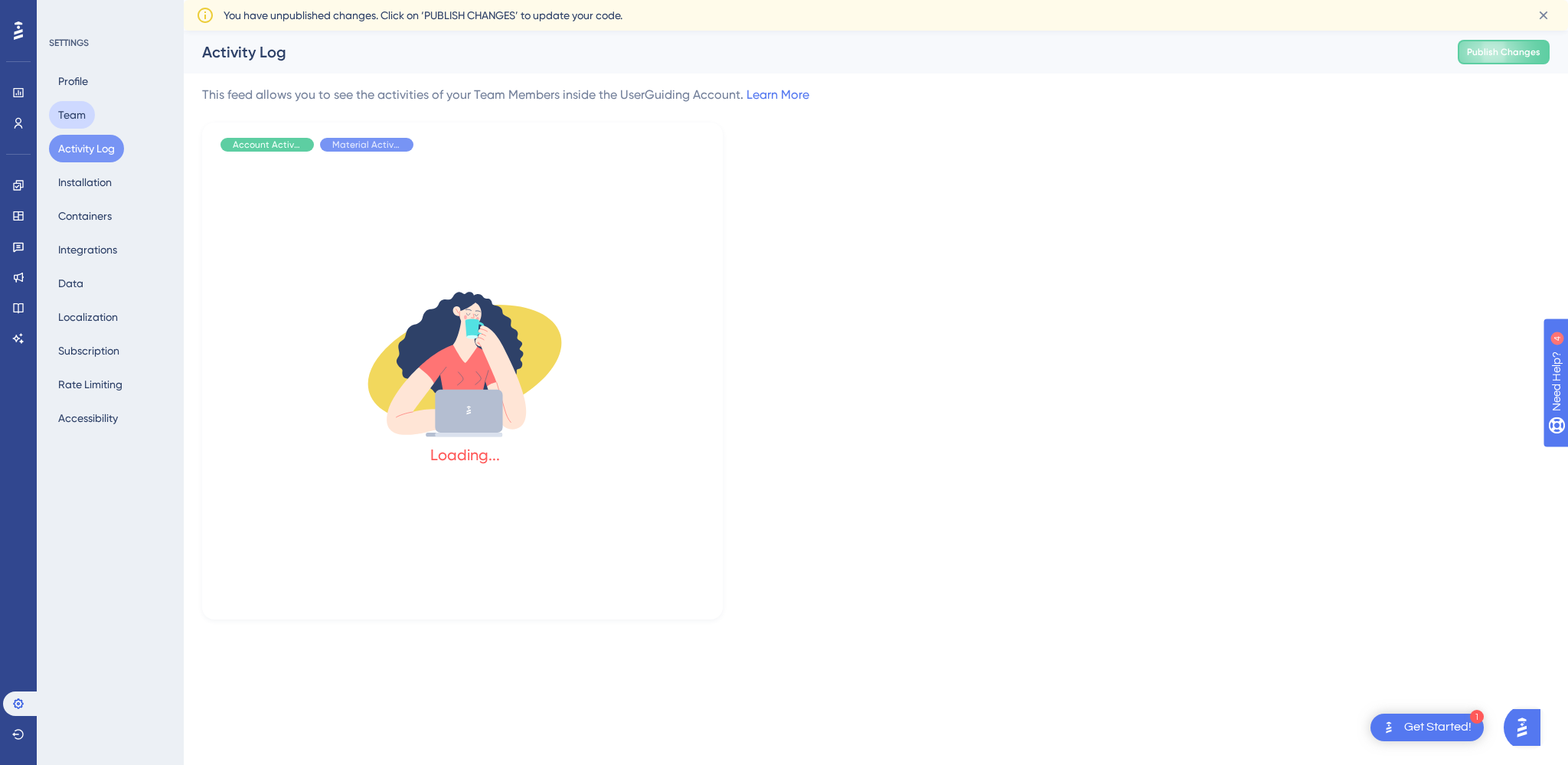
click at [74, 115] on button "Team" at bounding box center [72, 115] width 46 height 27
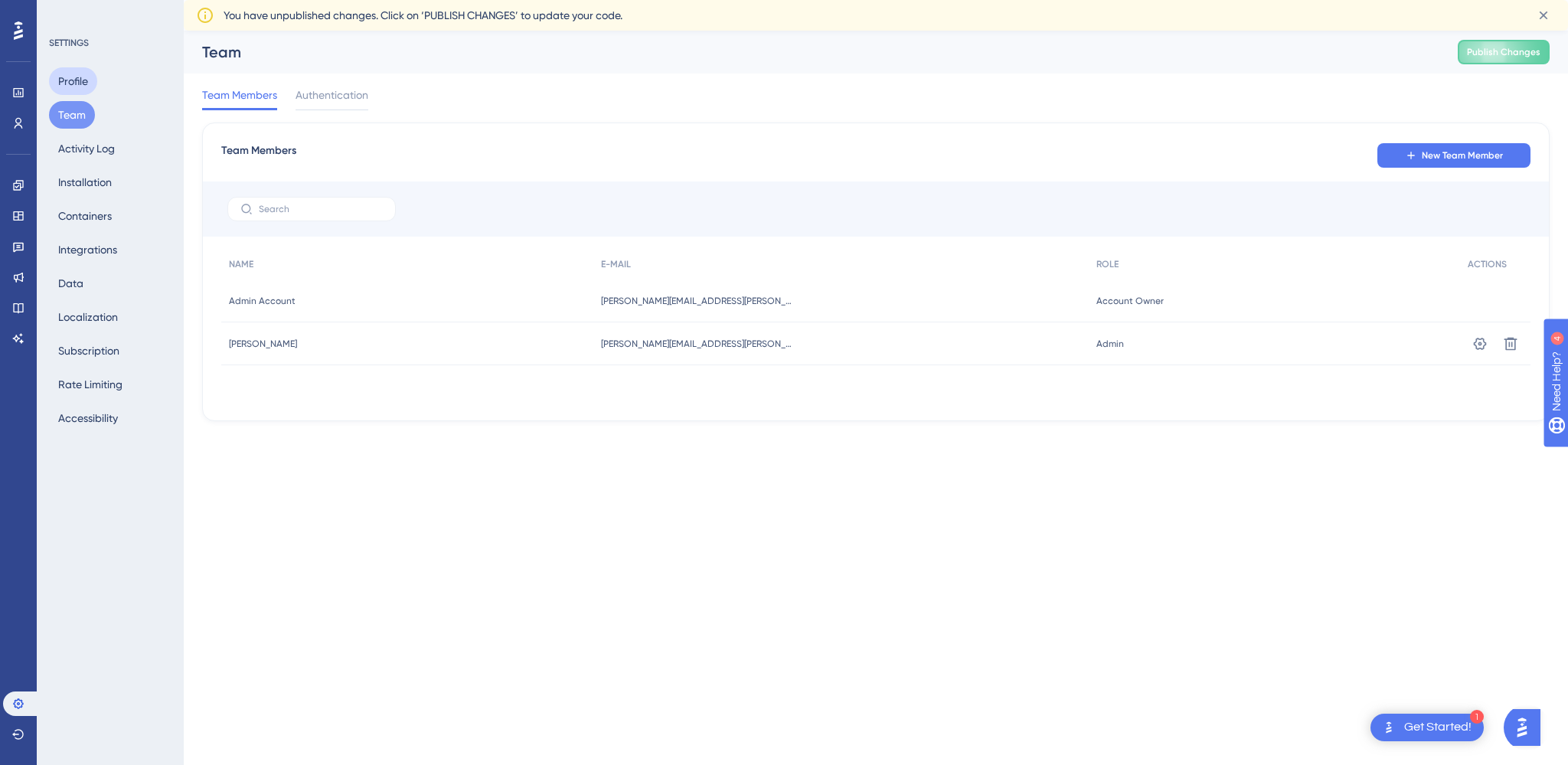
click at [71, 84] on button "Profile" at bounding box center [73, 81] width 48 height 27
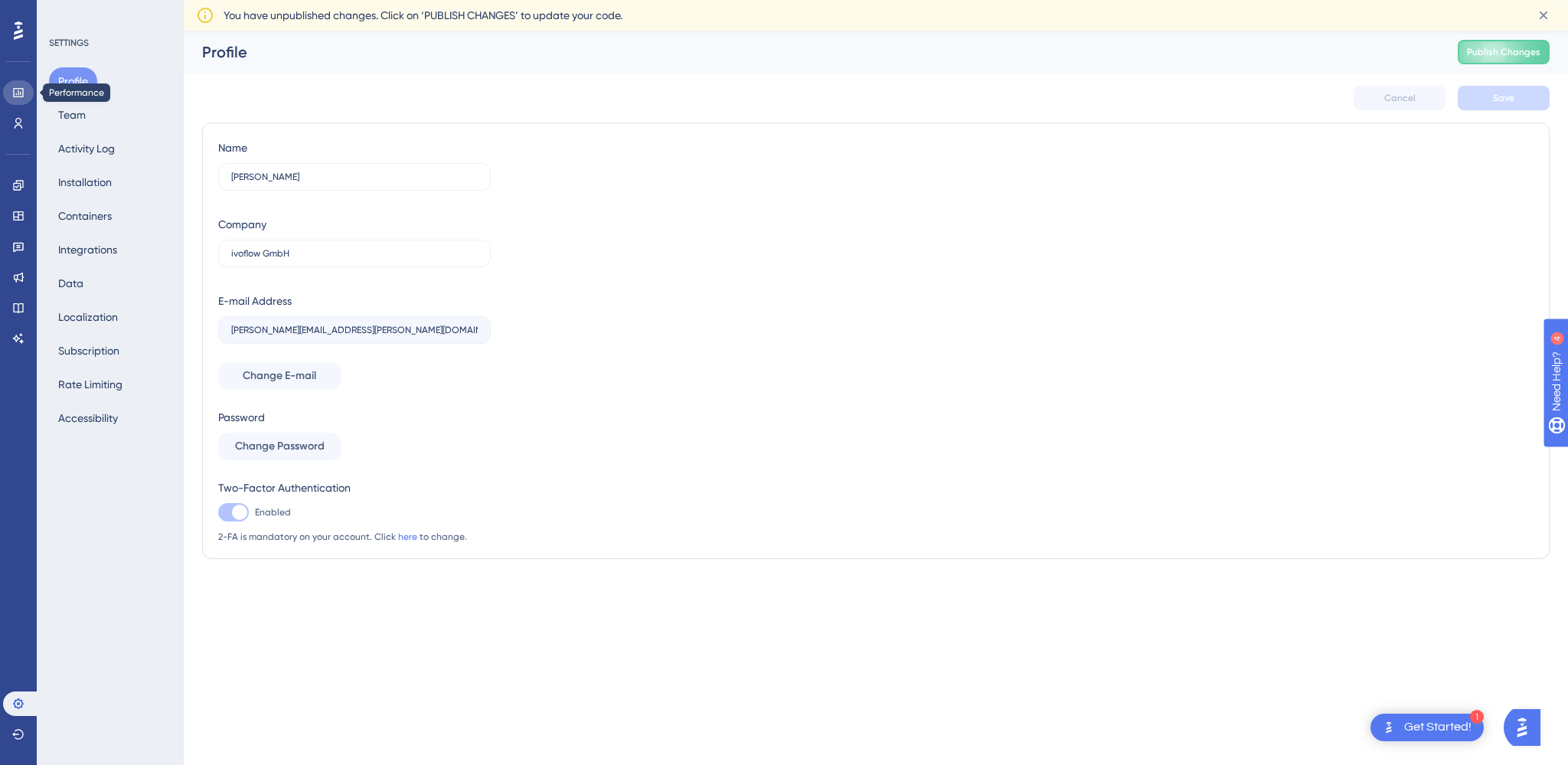
click at [10, 92] on link at bounding box center [19, 92] width 31 height 25
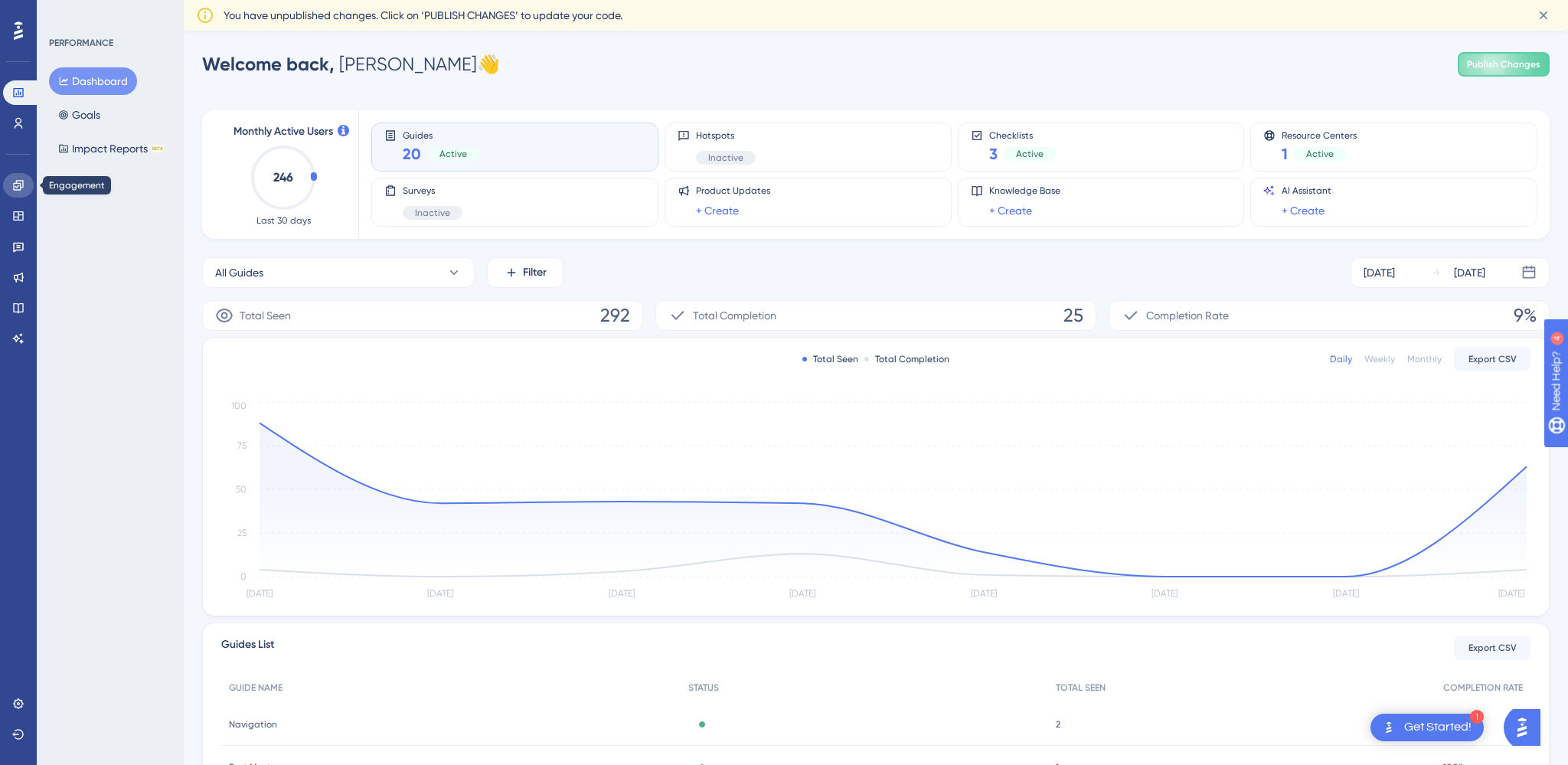
click at [18, 187] on icon at bounding box center [18, 185] width 12 height 12
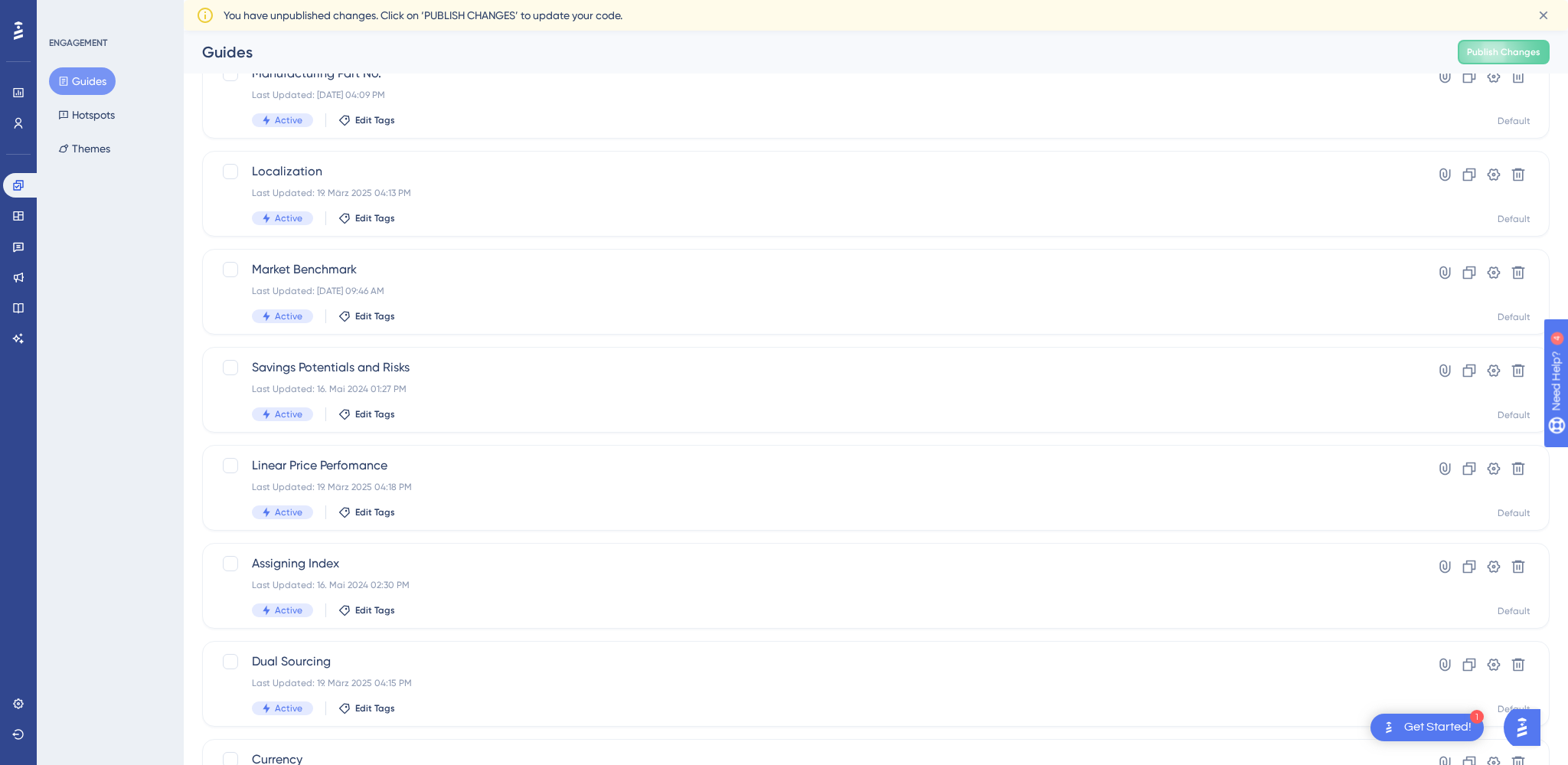
scroll to position [424, 0]
